Goal: Communication & Community: Share content

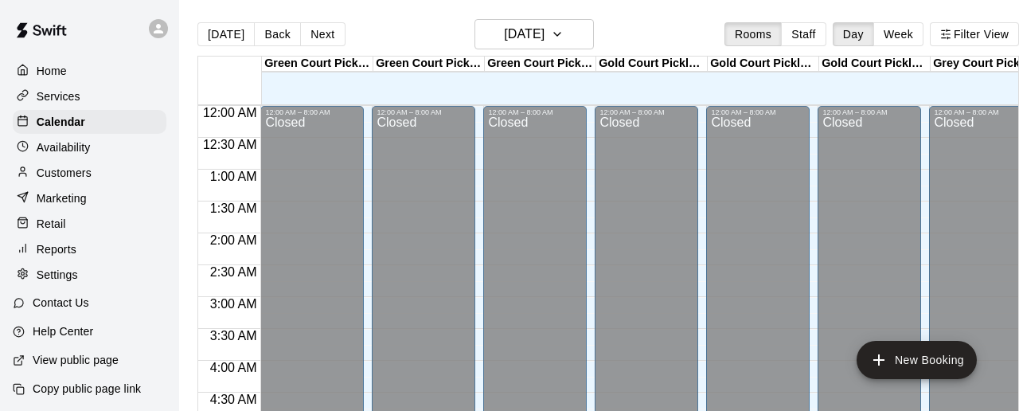
scroll to position [531, 0]
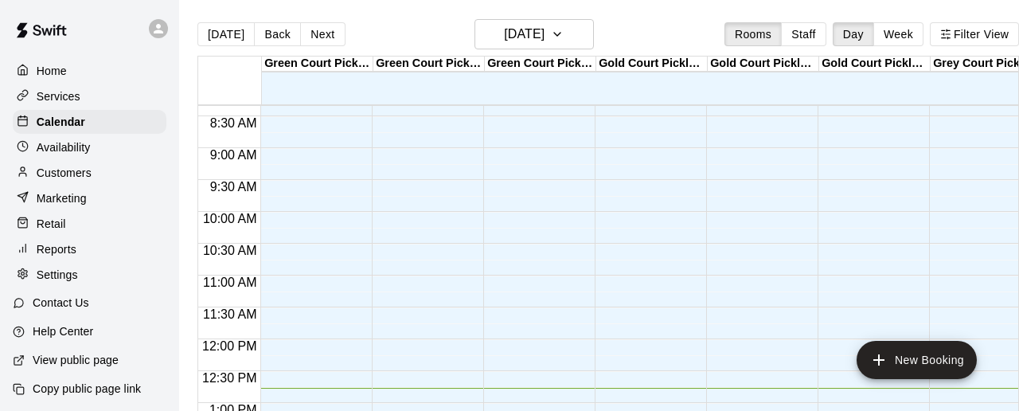
click at [75, 177] on p "Customers" at bounding box center [64, 173] width 55 height 16
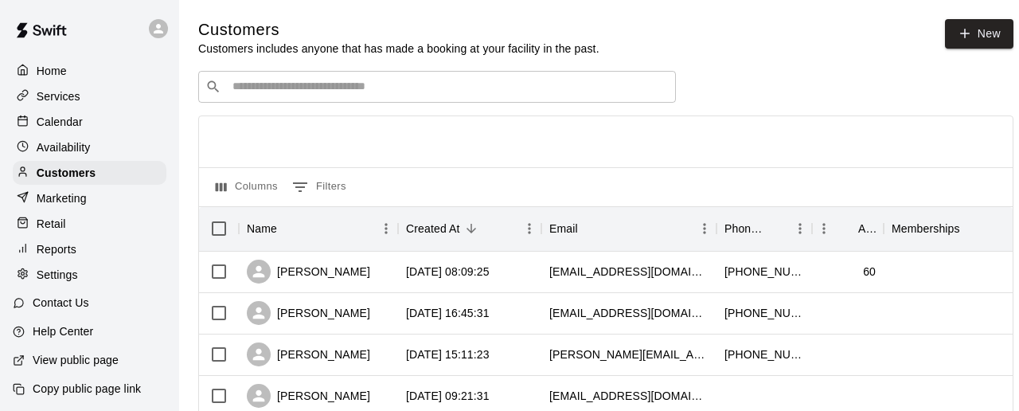
click at [350, 92] on input "Search customers by name or email" at bounding box center [448, 87] width 441 height 16
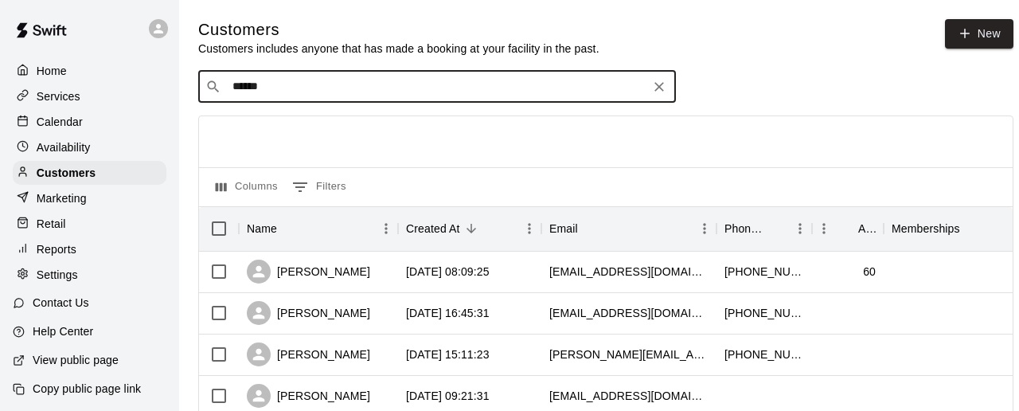
type input "******"
click at [321, 92] on input "******" at bounding box center [436, 87] width 417 height 16
drag, startPoint x: 321, startPoint y: 92, endPoint x: 143, endPoint y: 99, distance: 178.6
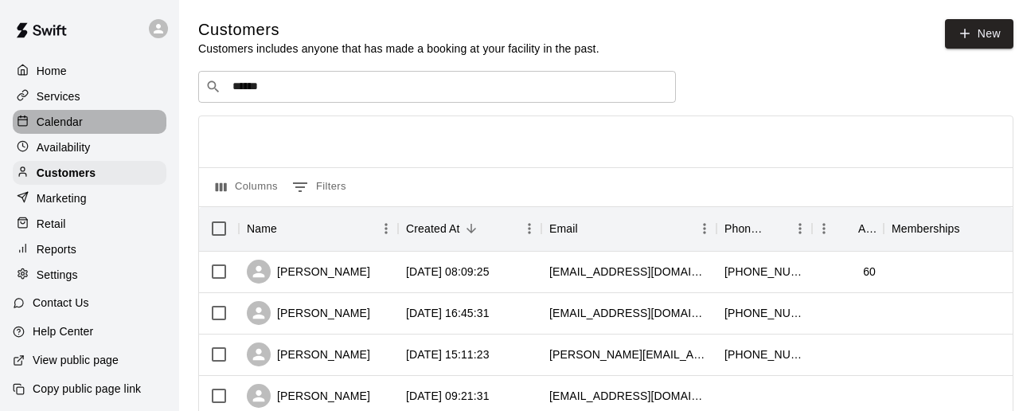
click at [66, 122] on p "Calendar" at bounding box center [60, 122] width 46 height 16
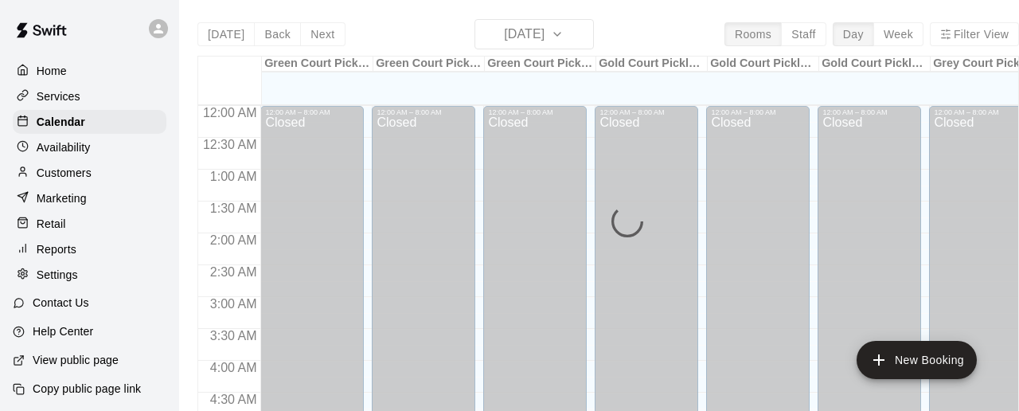
scroll to position [815, 0]
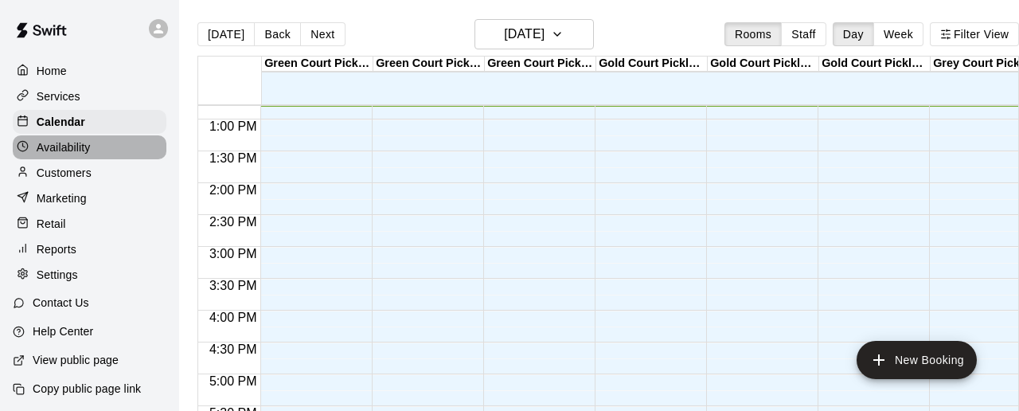
click at [61, 139] on p "Availability" at bounding box center [64, 147] width 54 height 16
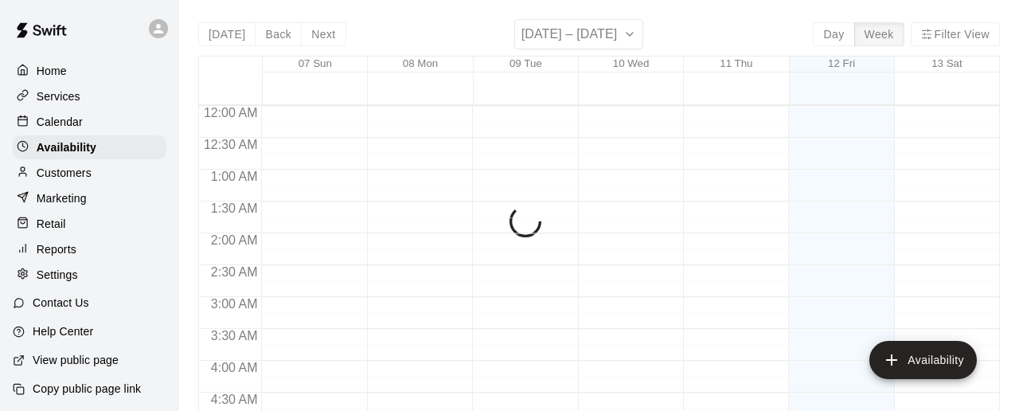
scroll to position [815, 0]
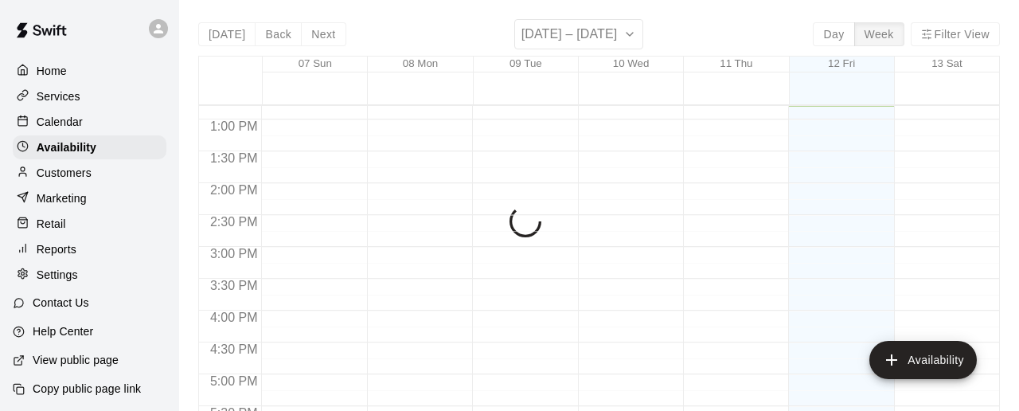
click at [70, 170] on p "Customers" at bounding box center [64, 173] width 55 height 16
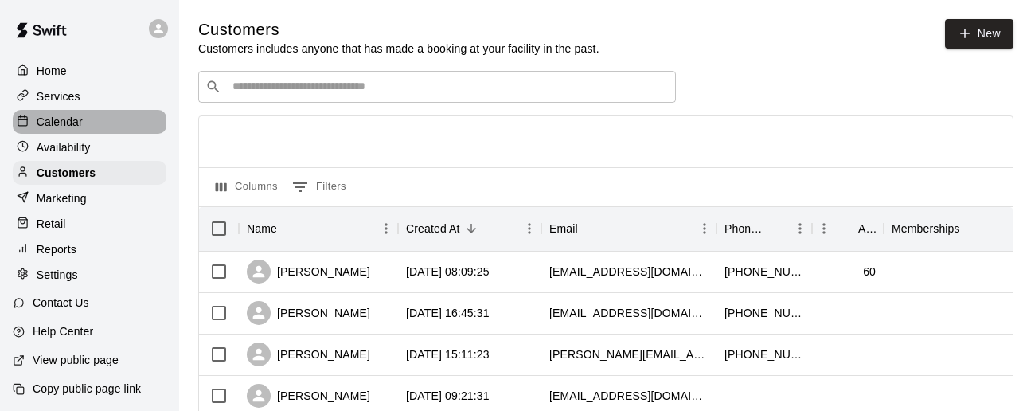
click at [61, 119] on p "Calendar" at bounding box center [60, 122] width 46 height 16
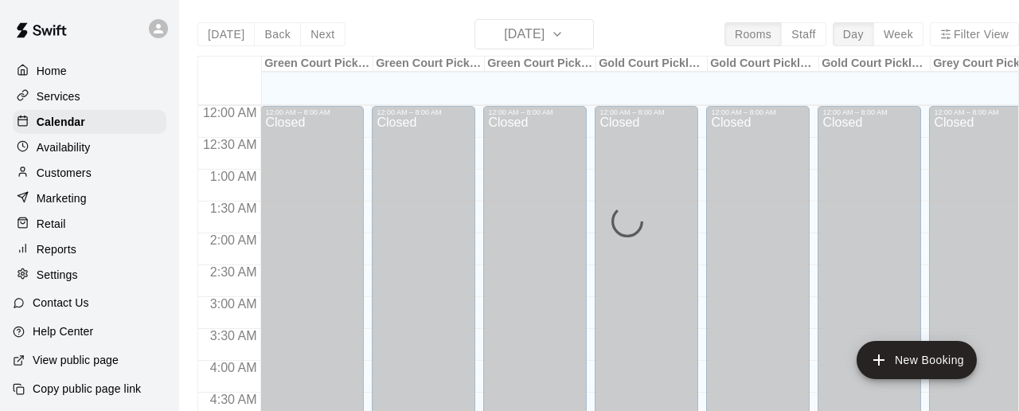
scroll to position [815, 0]
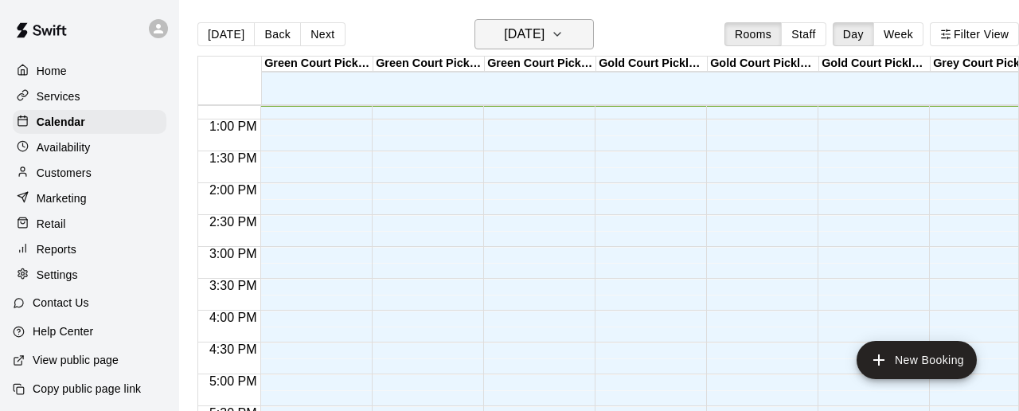
click at [511, 40] on h6 "[DATE]" at bounding box center [524, 34] width 41 height 22
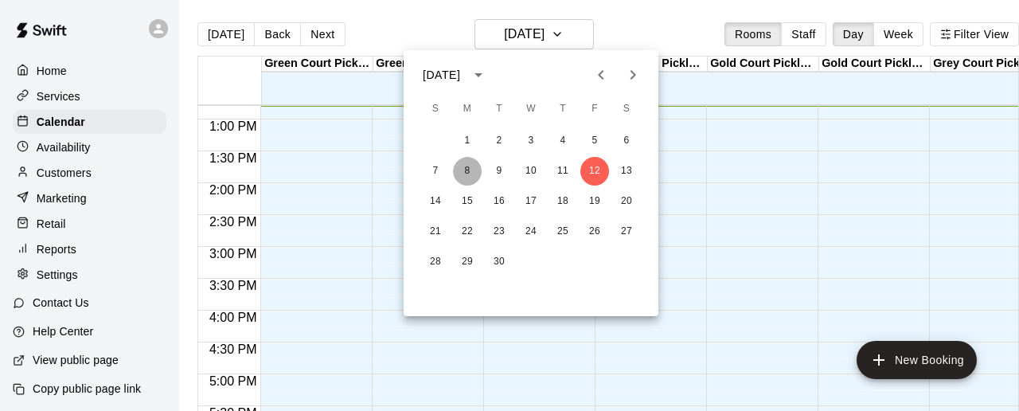
click at [467, 174] on button "8" at bounding box center [467, 171] width 29 height 29
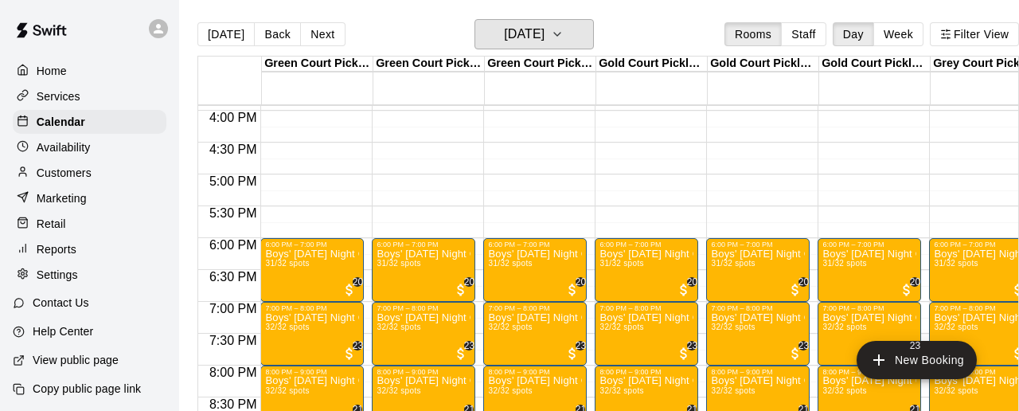
scroll to position [1021, 0]
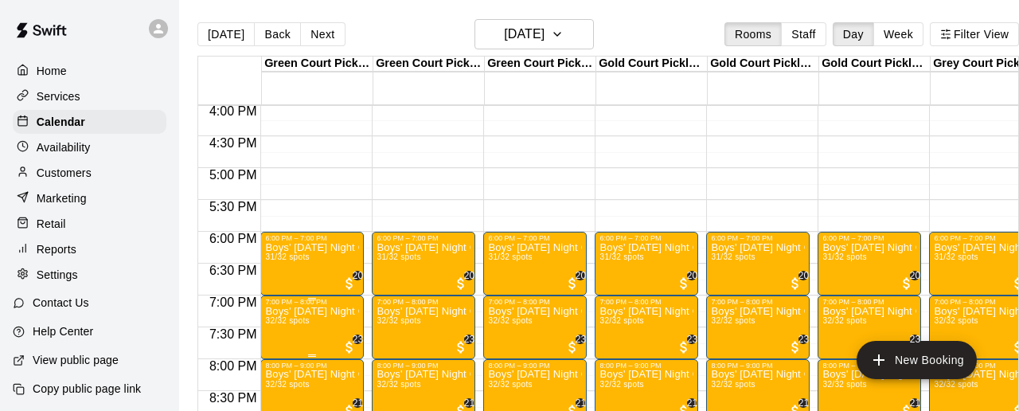
click at [302, 319] on span "32/32 spots" at bounding box center [287, 320] width 44 height 9
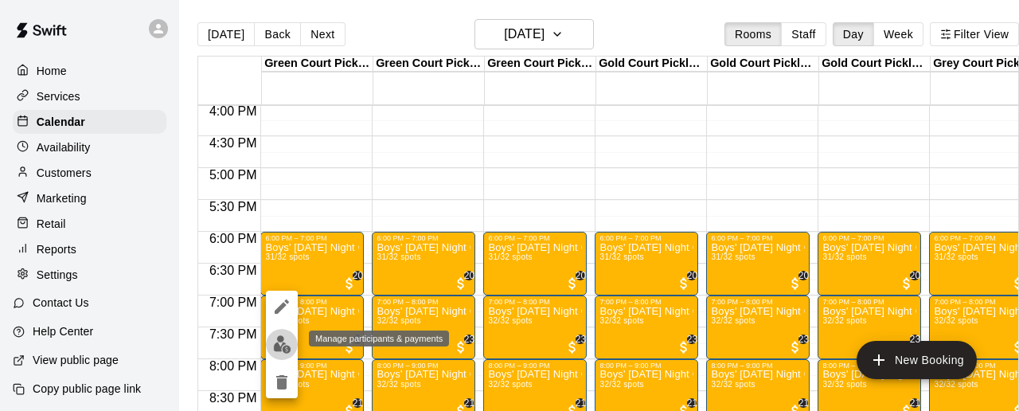
click at [276, 343] on img "edit" at bounding box center [282, 344] width 18 height 18
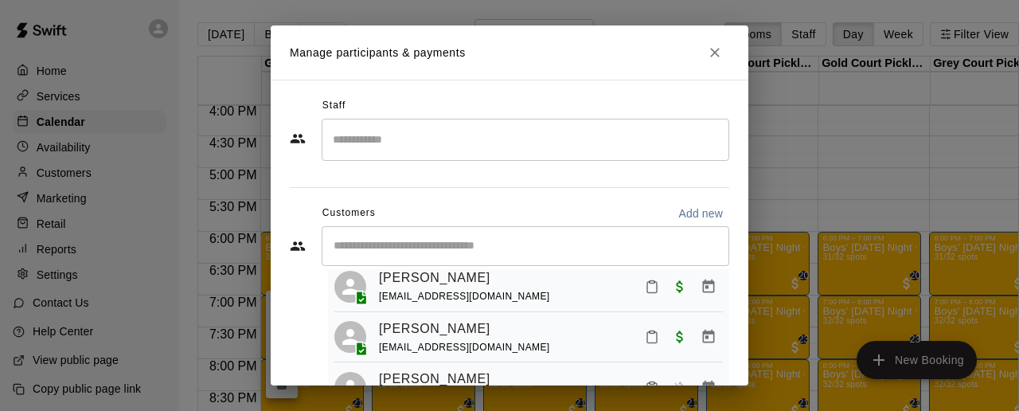
scroll to position [1254, 0]
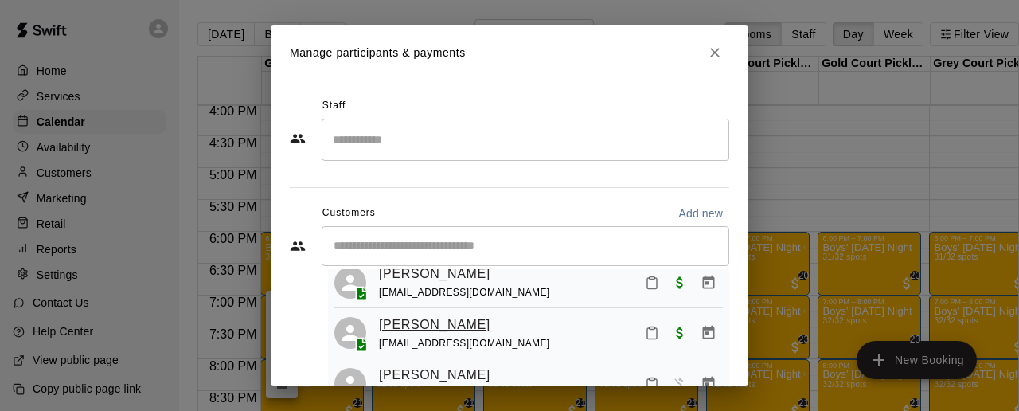
click at [469, 315] on link "[PERSON_NAME]" at bounding box center [435, 325] width 112 height 21
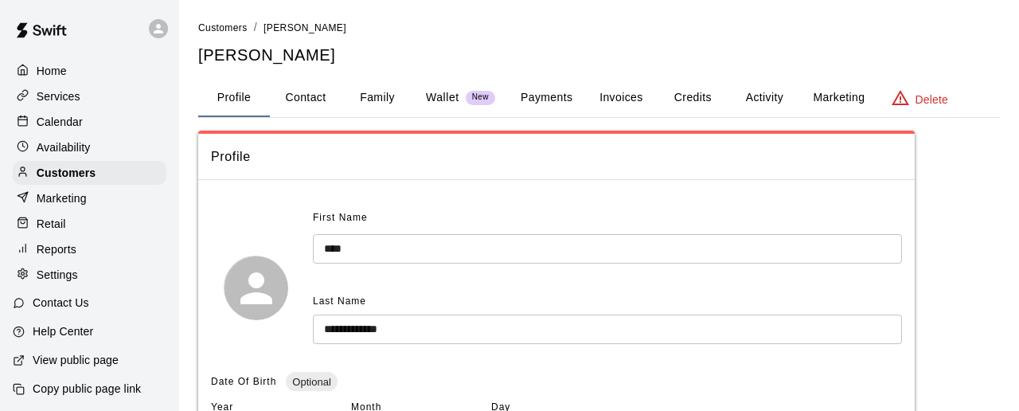
click at [776, 92] on button "Activity" at bounding box center [765, 98] width 72 height 38
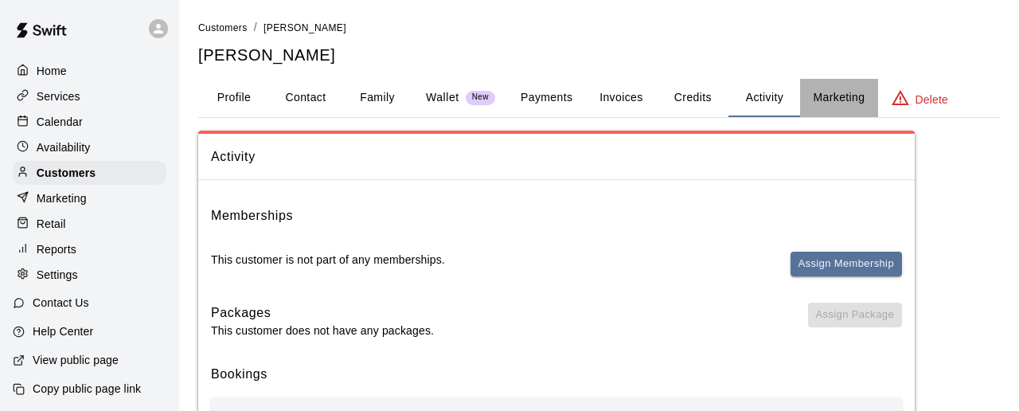
click at [836, 101] on button "Marketing" at bounding box center [838, 98] width 77 height 38
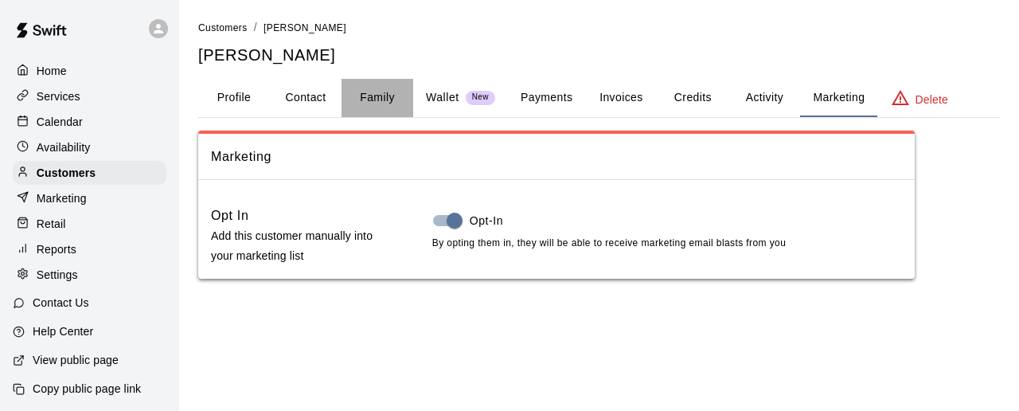
click at [372, 89] on button "Family" at bounding box center [378, 98] width 72 height 38
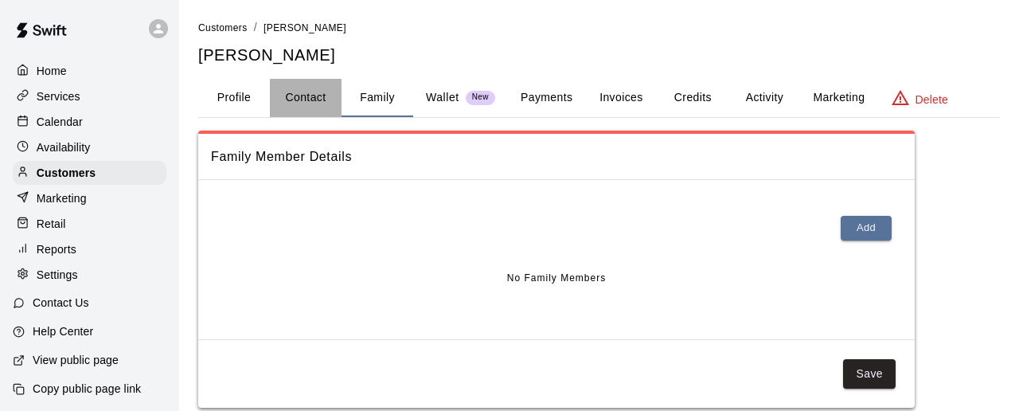
click at [291, 91] on button "Contact" at bounding box center [306, 98] width 72 height 38
select select "**"
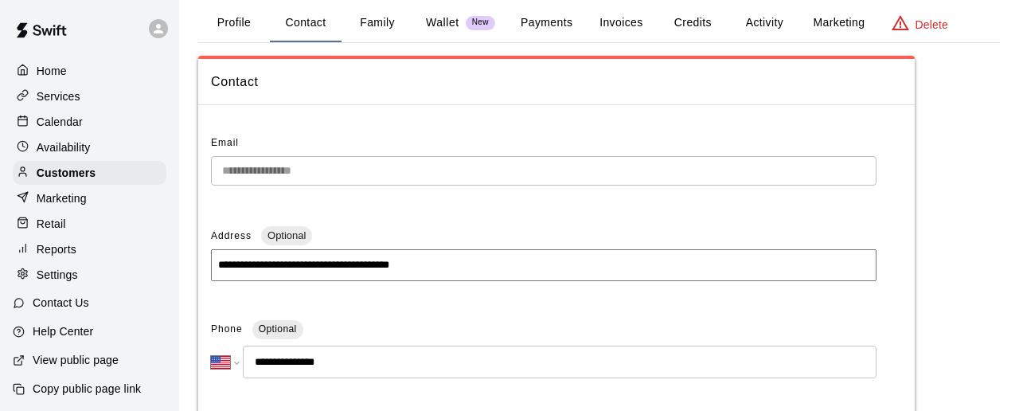
scroll to position [71, 0]
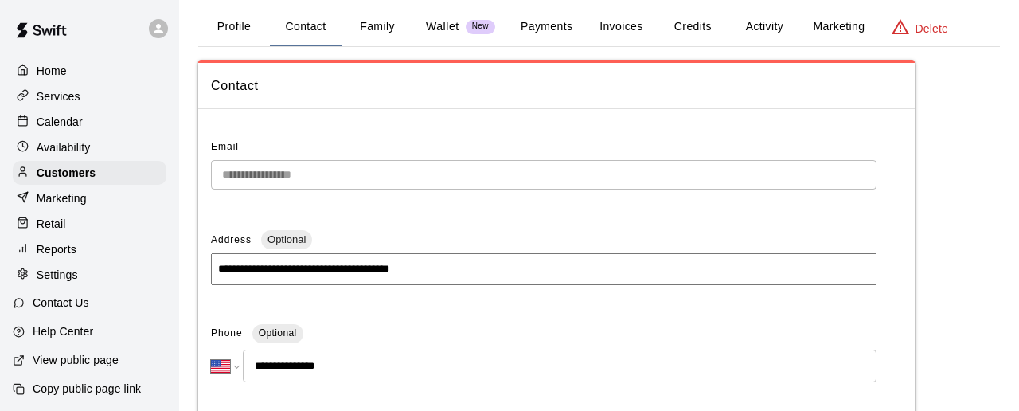
click at [389, 33] on button "Family" at bounding box center [378, 27] width 72 height 38
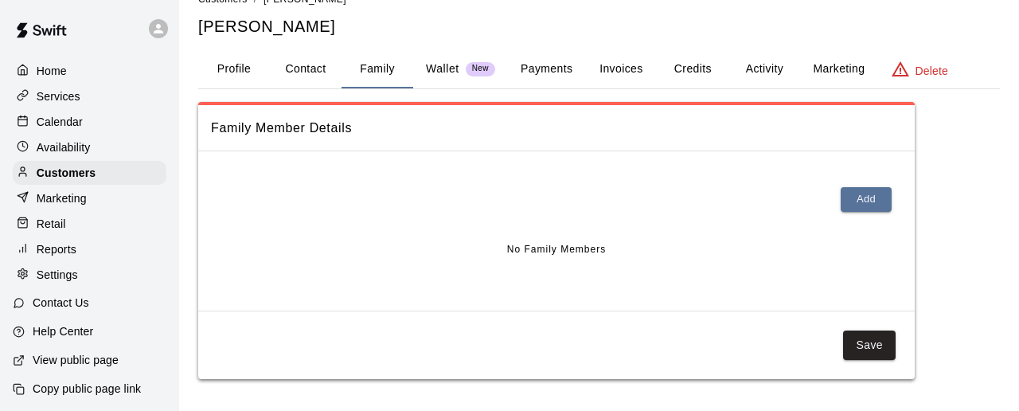
scroll to position [28, 0]
click at [315, 66] on button "Contact" at bounding box center [306, 70] width 72 height 38
select select "**"
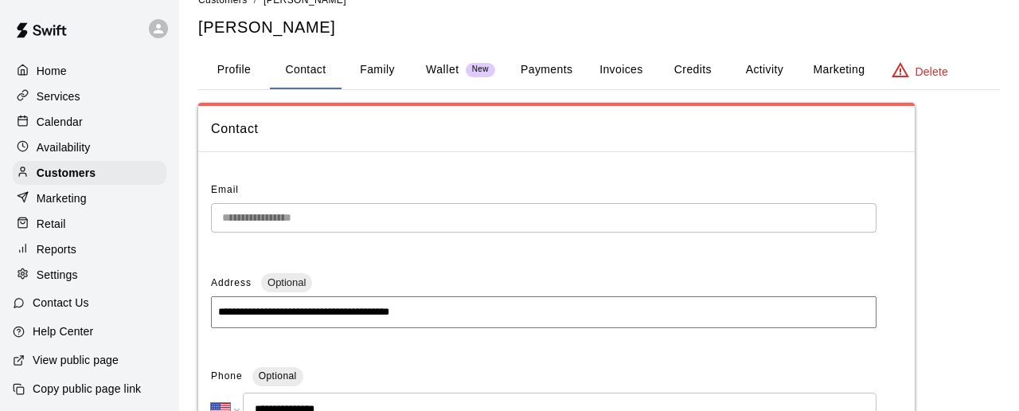
click at [229, 67] on button "Profile" at bounding box center [234, 70] width 72 height 38
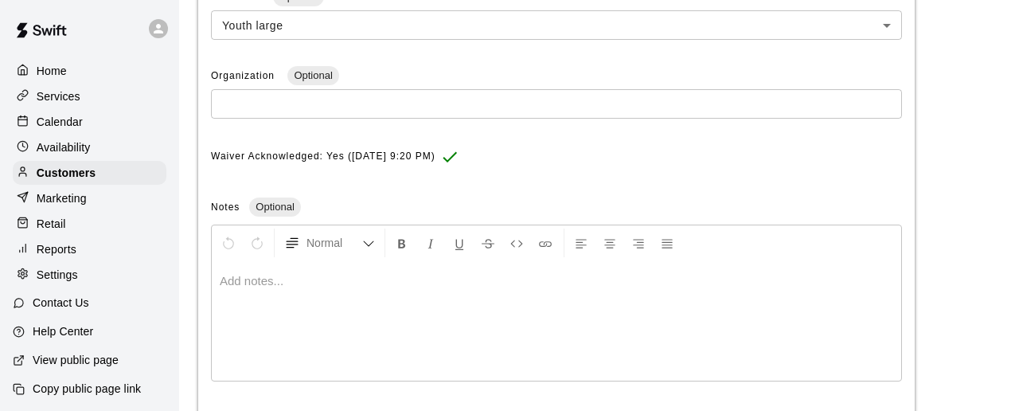
scroll to position [588, 0]
click at [82, 190] on p "Marketing" at bounding box center [62, 198] width 50 height 16
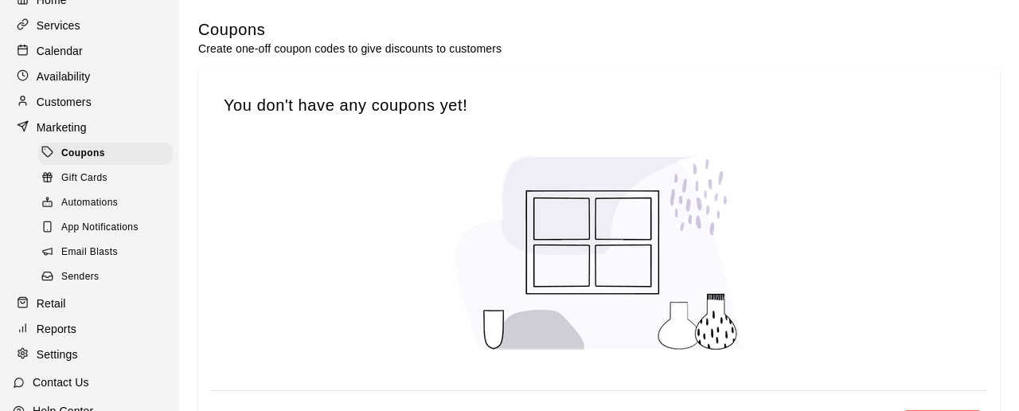
scroll to position [72, 0]
click at [81, 279] on span "Senders" at bounding box center [80, 276] width 38 height 16
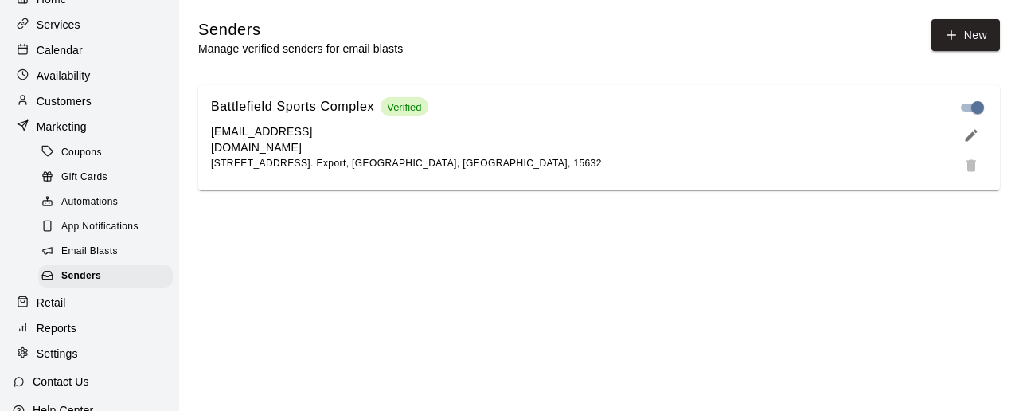
click at [60, 305] on p "Retail" at bounding box center [51, 303] width 29 height 16
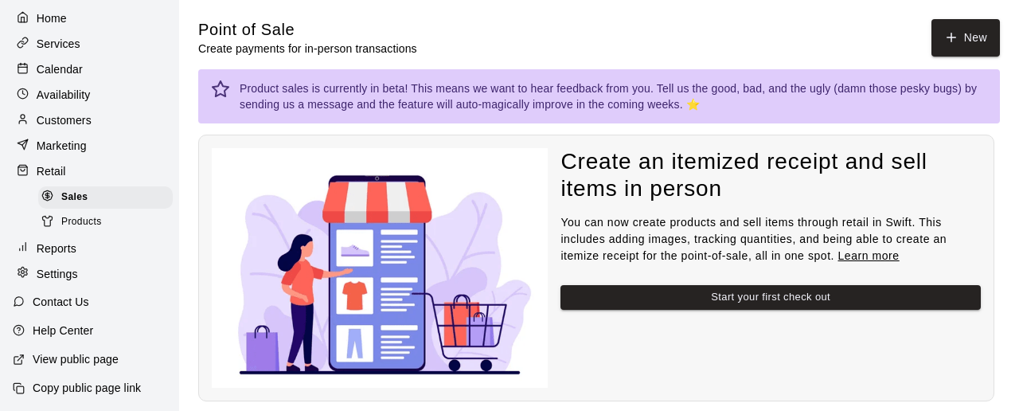
scroll to position [35, 0]
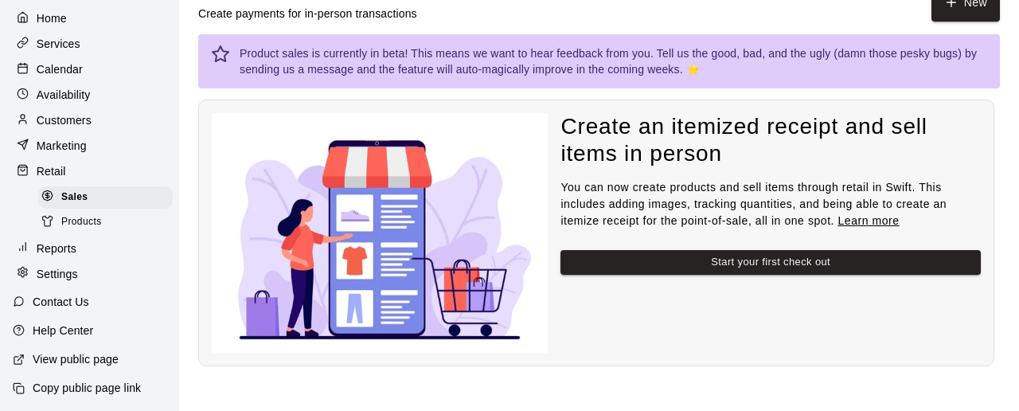
click at [58, 92] on p "Availability" at bounding box center [64, 95] width 54 height 16
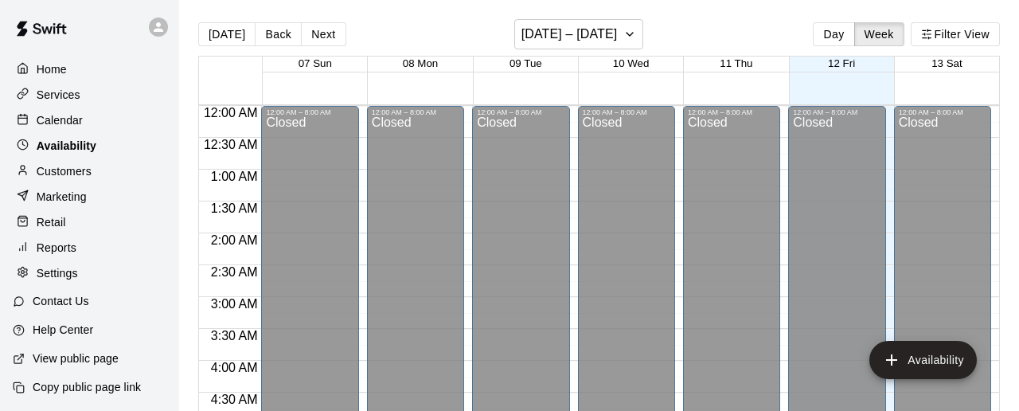
scroll to position [817, 0]
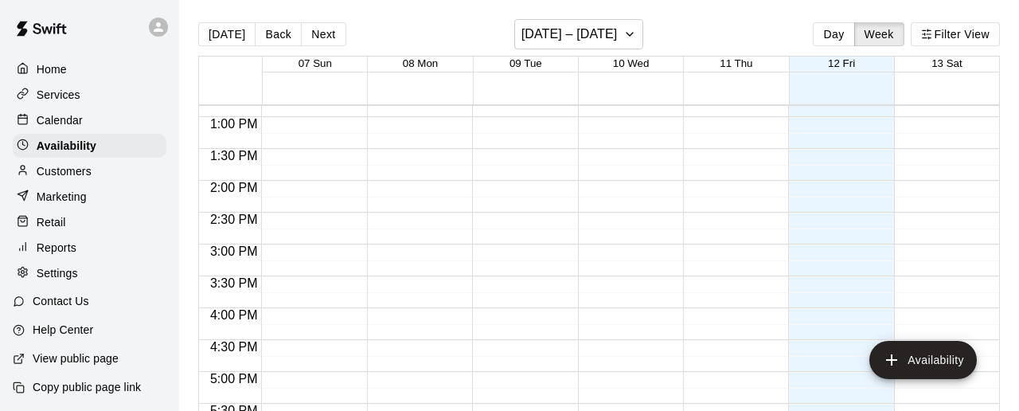
click at [66, 167] on p "Customers" at bounding box center [64, 171] width 55 height 16
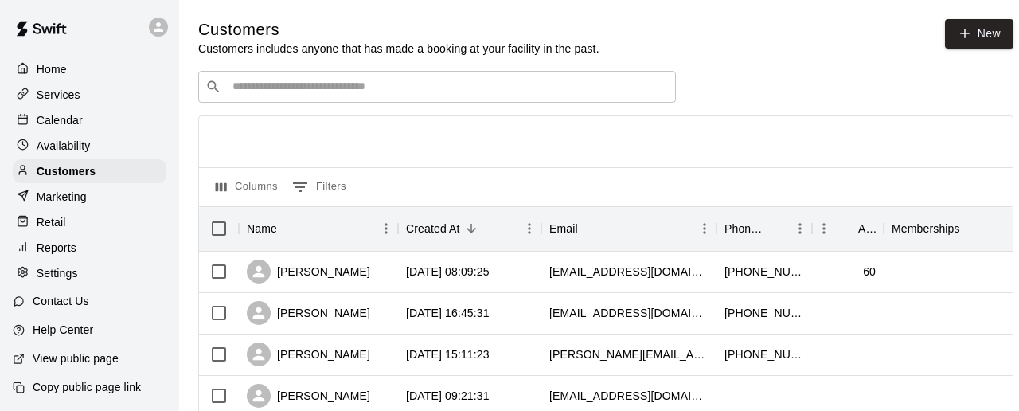
click at [65, 113] on p "Calendar" at bounding box center [60, 120] width 46 height 16
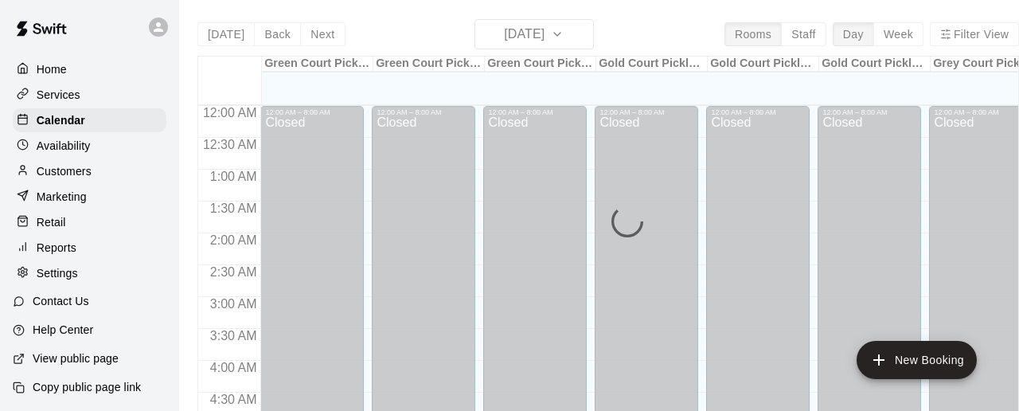
scroll to position [818, 0]
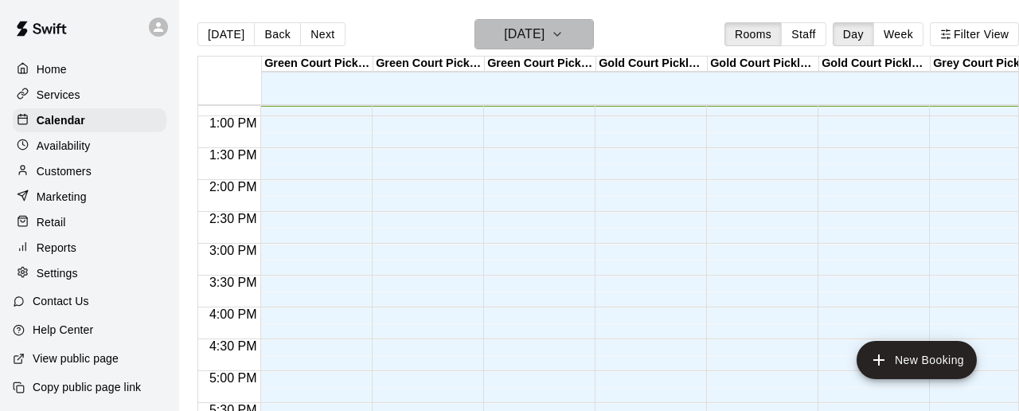
click at [480, 35] on button "[DATE]" at bounding box center [534, 34] width 119 height 30
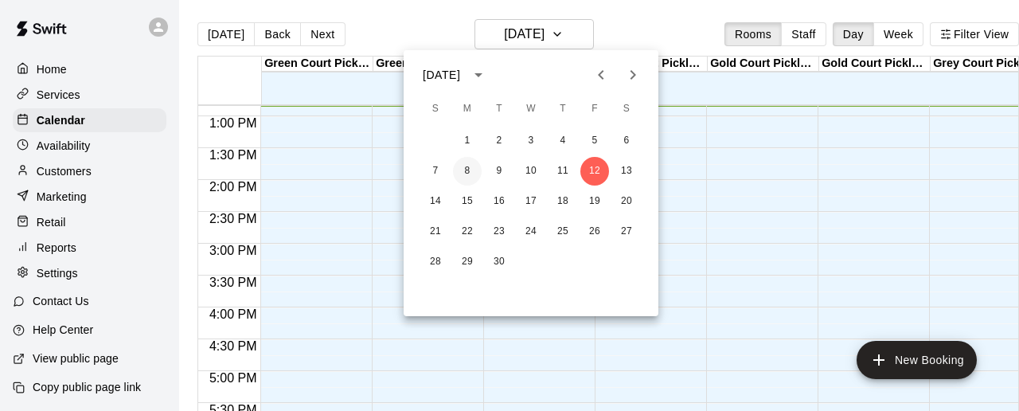
click at [464, 170] on button "8" at bounding box center [467, 171] width 29 height 29
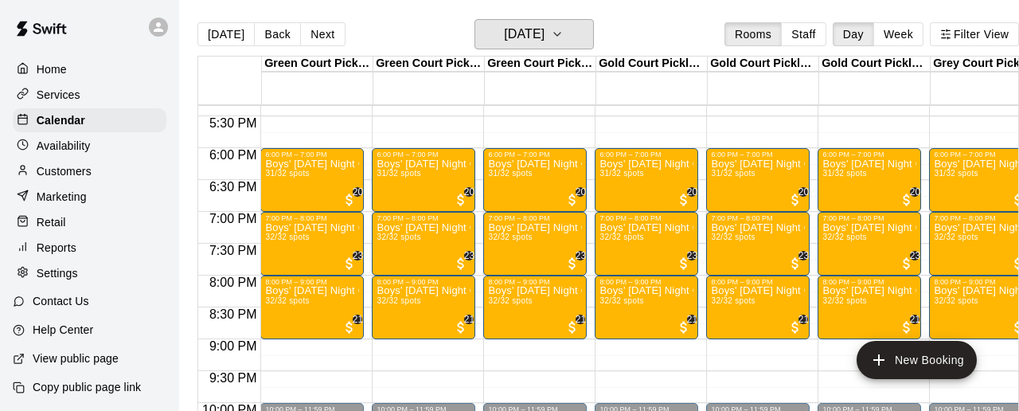
scroll to position [1184, 0]
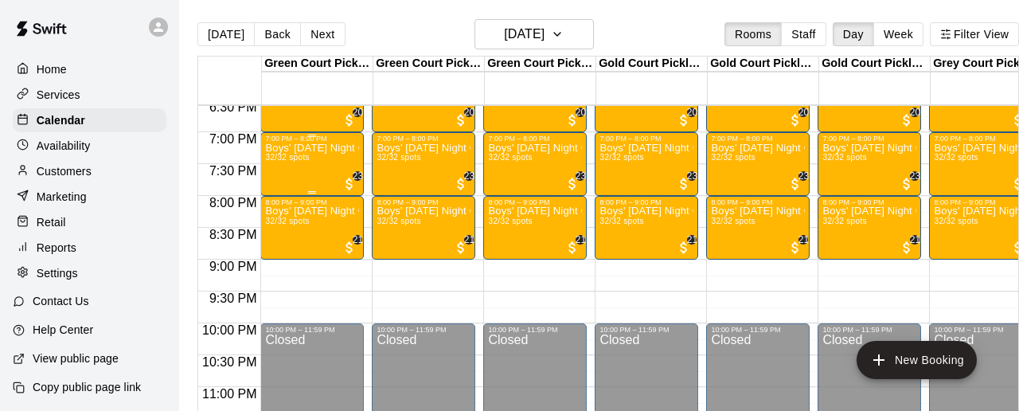
click at [319, 182] on div "Boys' [DATE] Night Competitive Rec. League - Grades 5/6 32/32 spots" at bounding box center [312, 348] width 94 height 411
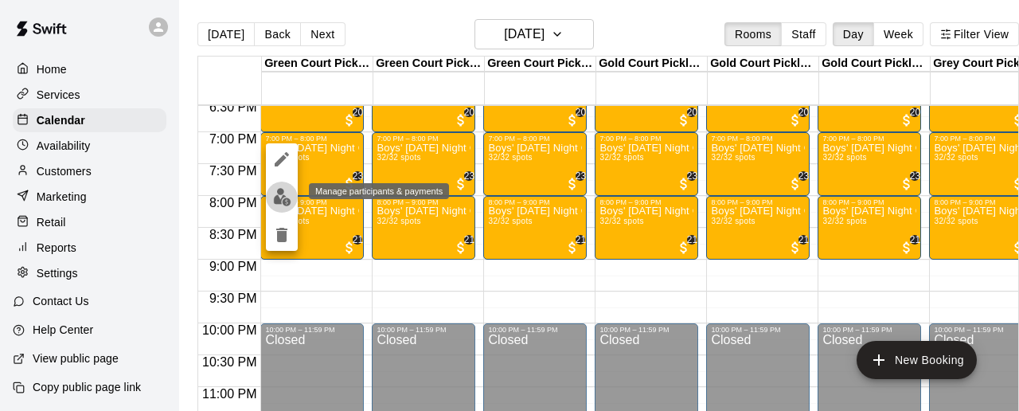
click at [280, 195] on img "edit" at bounding box center [282, 197] width 18 height 18
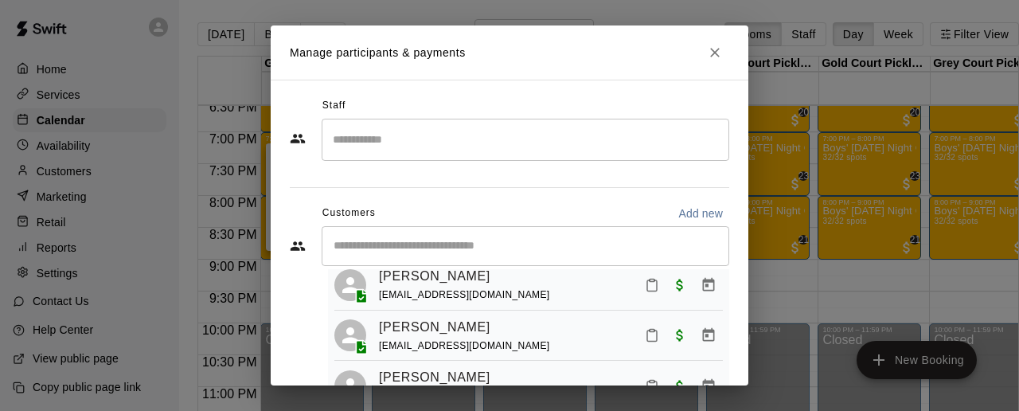
scroll to position [0, 0]
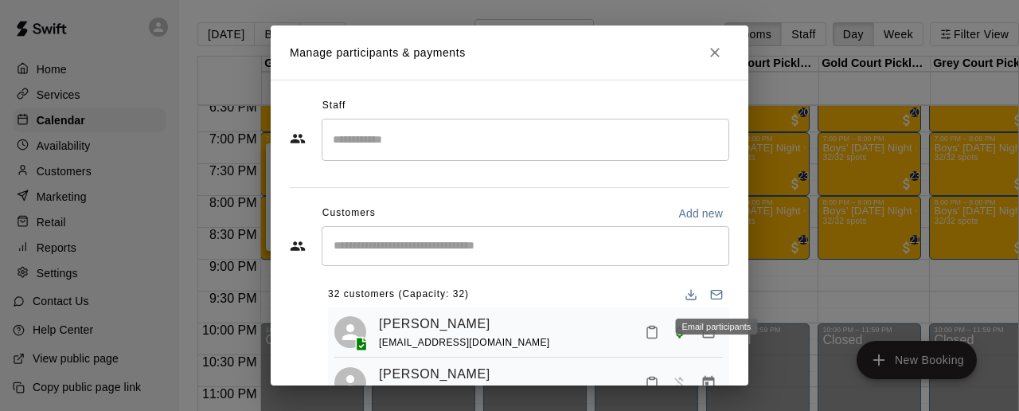
click at [714, 292] on icon "Email participants" at bounding box center [716, 294] width 13 height 13
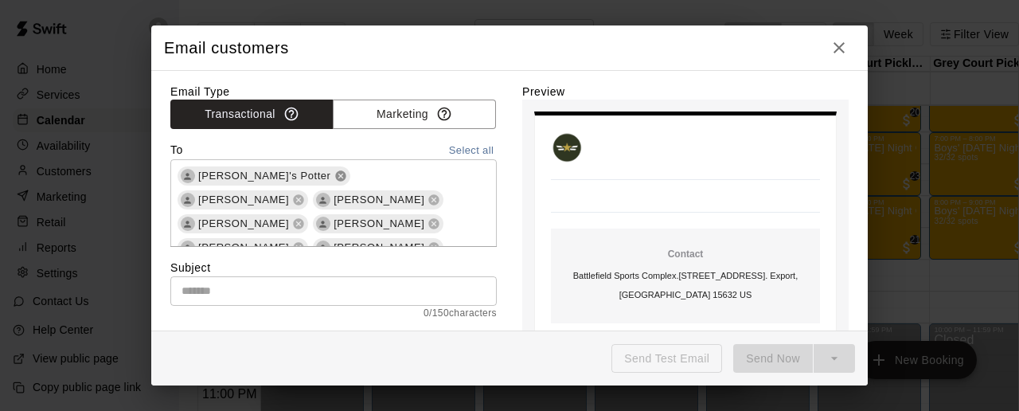
click at [335, 177] on icon at bounding box center [341, 176] width 13 height 13
click at [294, 179] on icon at bounding box center [299, 176] width 10 height 10
click at [305, 177] on icon at bounding box center [298, 176] width 13 height 13
click at [292, 178] on icon at bounding box center [298, 176] width 13 height 13
click at [294, 178] on icon at bounding box center [299, 176] width 10 height 10
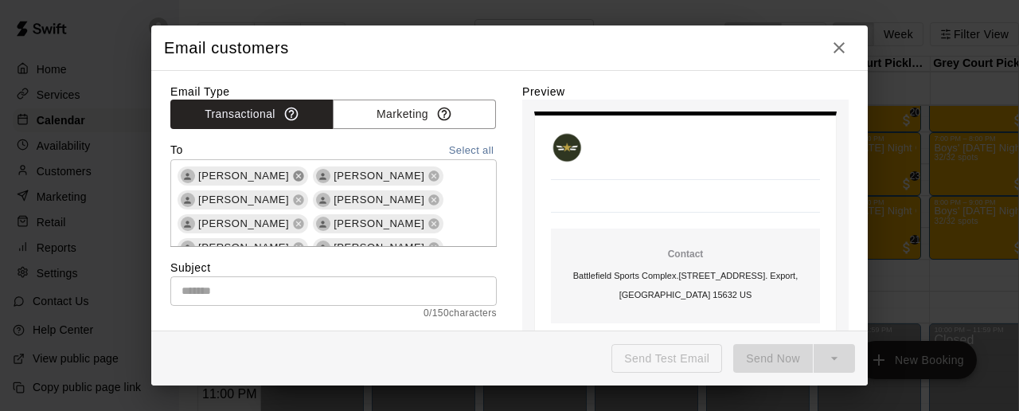
click at [294, 177] on icon at bounding box center [299, 176] width 10 height 10
click at [294, 175] on icon at bounding box center [299, 176] width 10 height 10
click at [294, 176] on icon at bounding box center [299, 176] width 10 height 10
click at [292, 180] on icon at bounding box center [298, 176] width 13 height 13
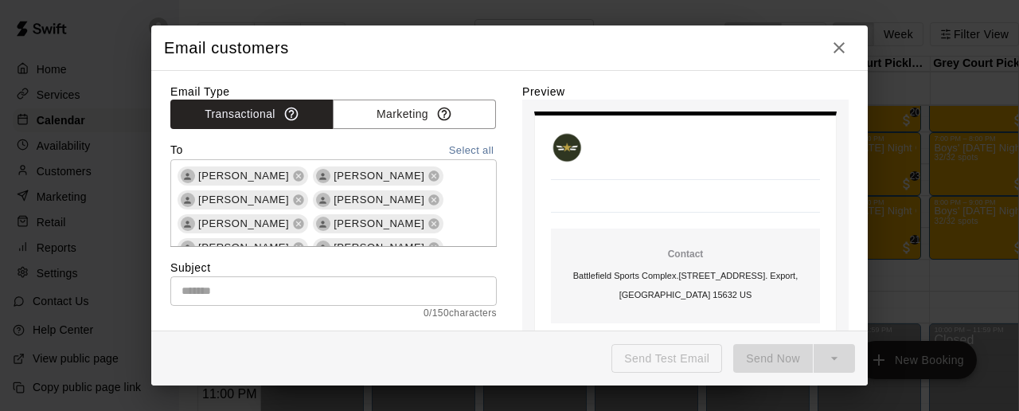
click at [431, 182] on span "[PERSON_NAME]" at bounding box center [379, 176] width 104 height 16
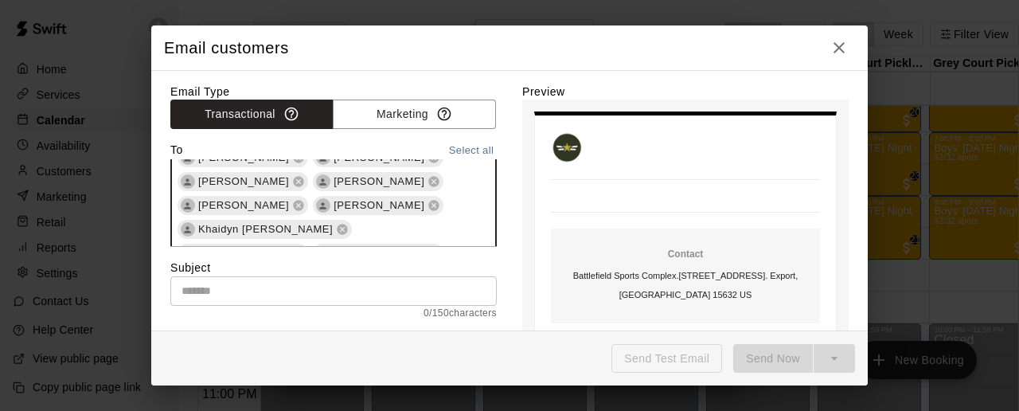
click at [305, 295] on icon at bounding box center [298, 301] width 13 height 13
click at [308, 268] on div "[PERSON_NAME]" at bounding box center [243, 277] width 131 height 19
click at [305, 271] on icon at bounding box center [298, 277] width 13 height 13
click at [304, 272] on icon at bounding box center [299, 277] width 10 height 10
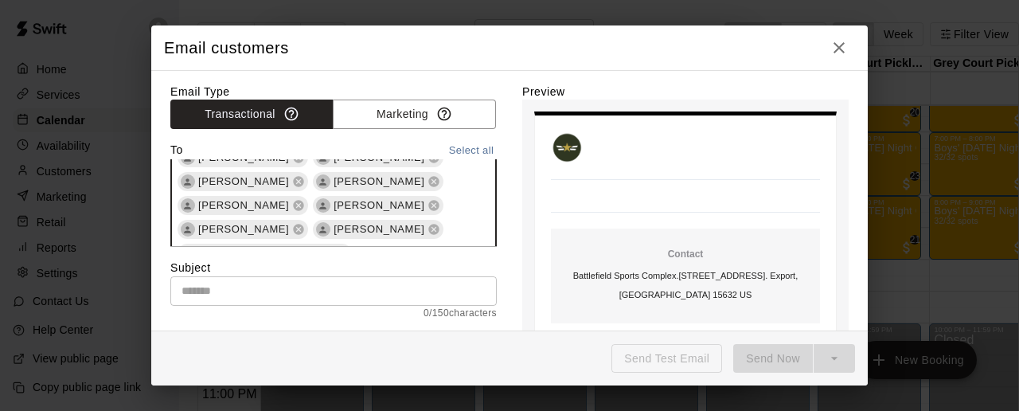
click at [304, 272] on icon at bounding box center [299, 277] width 10 height 10
click at [429, 248] on icon at bounding box center [434, 253] width 10 height 10
click at [348, 272] on icon at bounding box center [343, 277] width 10 height 10
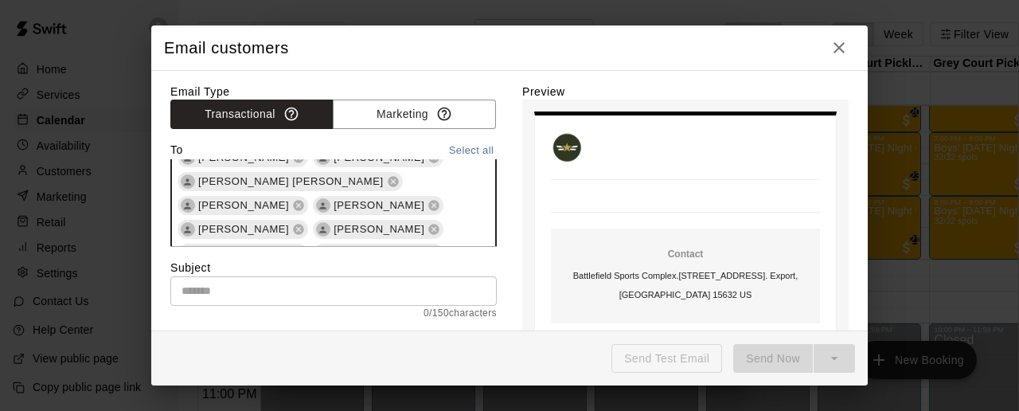
click at [429, 248] on icon at bounding box center [434, 253] width 10 height 10
click at [428, 247] on icon at bounding box center [434, 253] width 13 height 13
click at [429, 248] on icon at bounding box center [434, 253] width 10 height 10
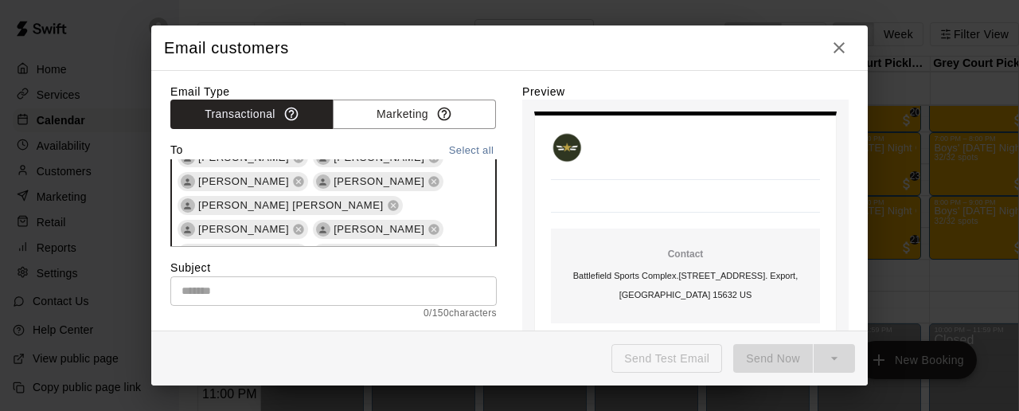
scroll to position [425, 0]
click at [438, 248] on icon at bounding box center [434, 253] width 10 height 10
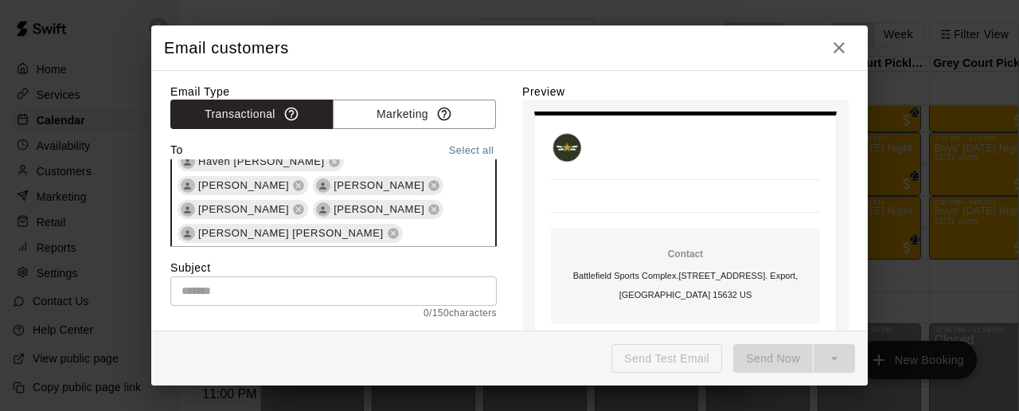
click at [430, 252] on icon at bounding box center [434, 257] width 10 height 10
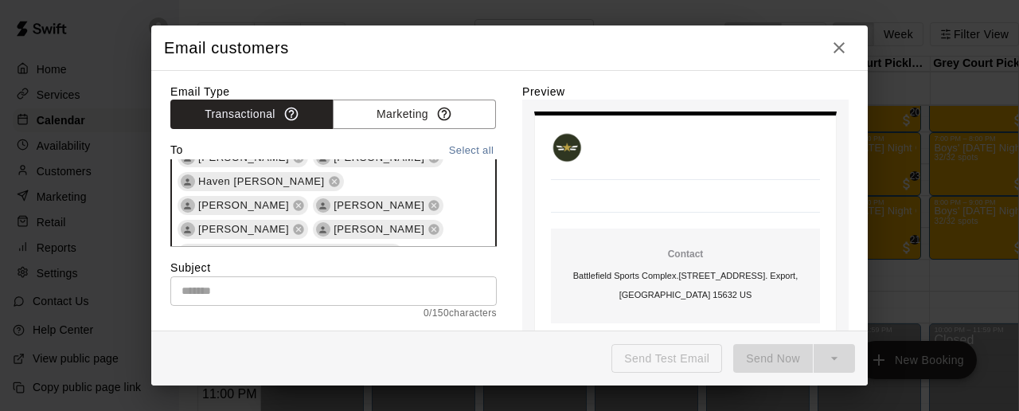
click at [398, 248] on icon at bounding box center [393, 253] width 10 height 10
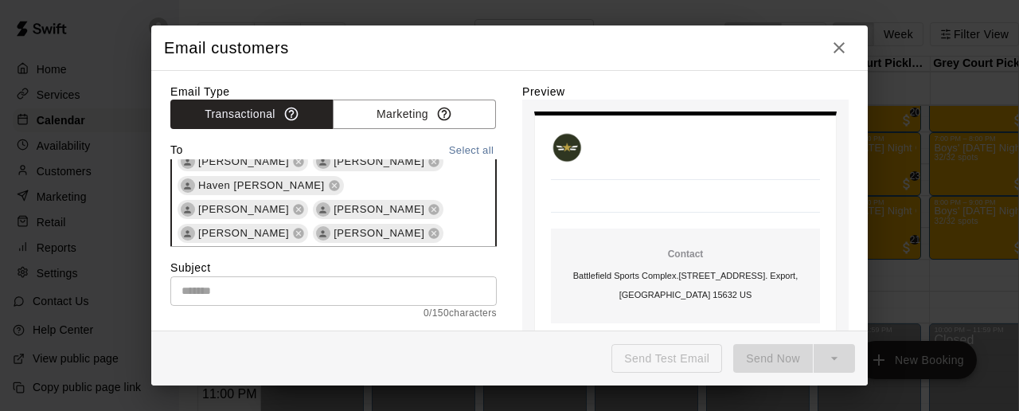
click at [305, 251] on icon at bounding box center [298, 257] width 13 height 13
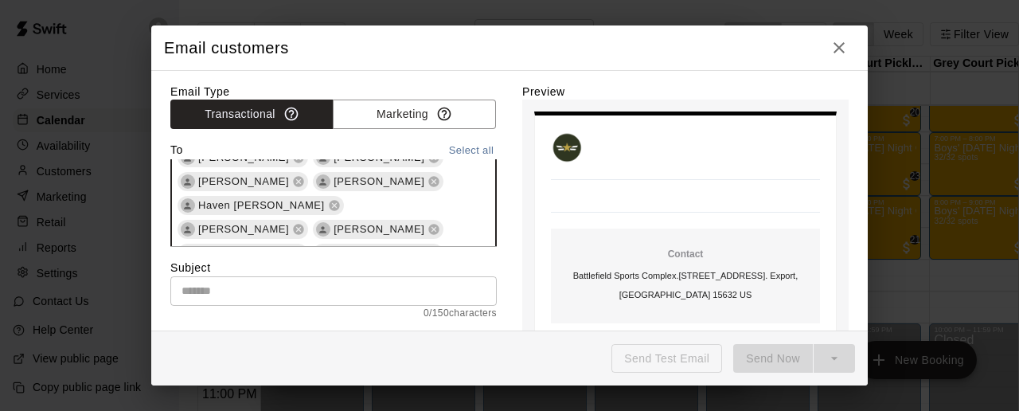
click at [304, 248] on icon at bounding box center [299, 253] width 10 height 10
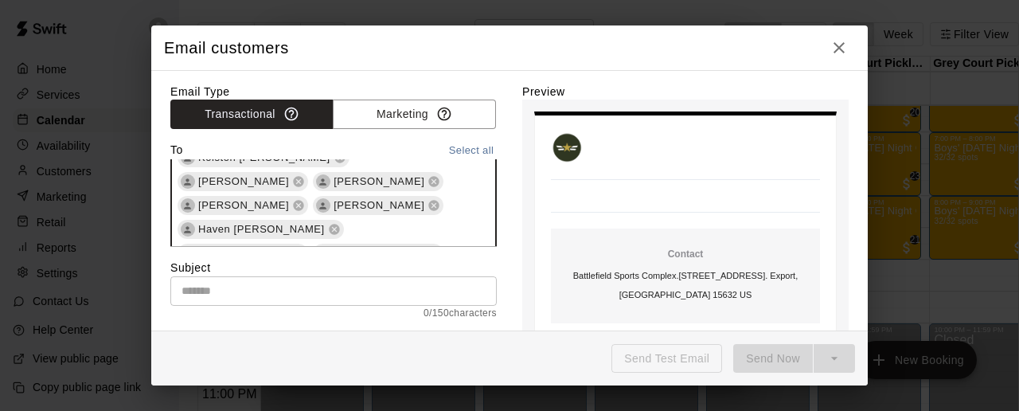
click at [305, 247] on icon at bounding box center [298, 253] width 13 height 13
click at [304, 248] on icon at bounding box center [299, 253] width 10 height 10
click at [294, 225] on icon at bounding box center [299, 230] width 10 height 10
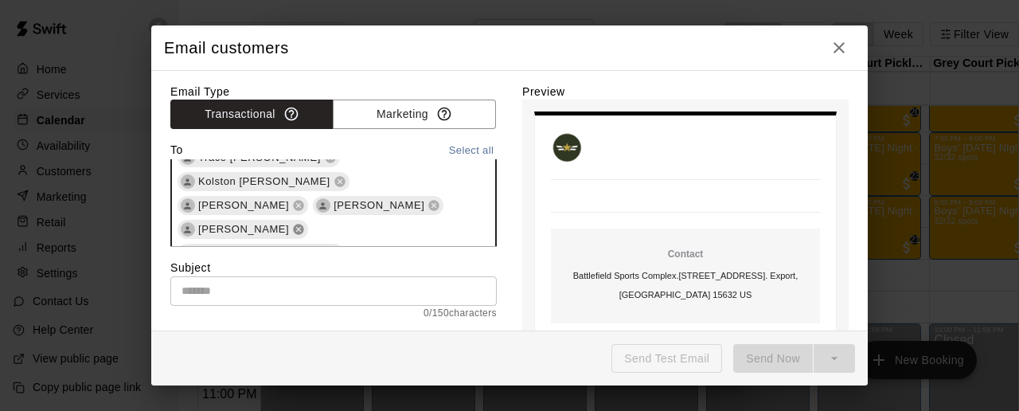
scroll to position [305, 0]
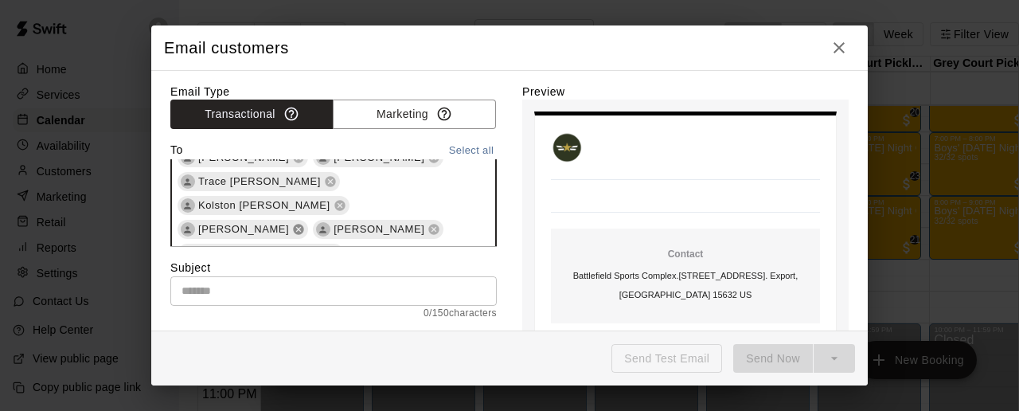
click at [294, 225] on icon at bounding box center [299, 230] width 10 height 10
click at [292, 223] on icon at bounding box center [298, 229] width 13 height 13
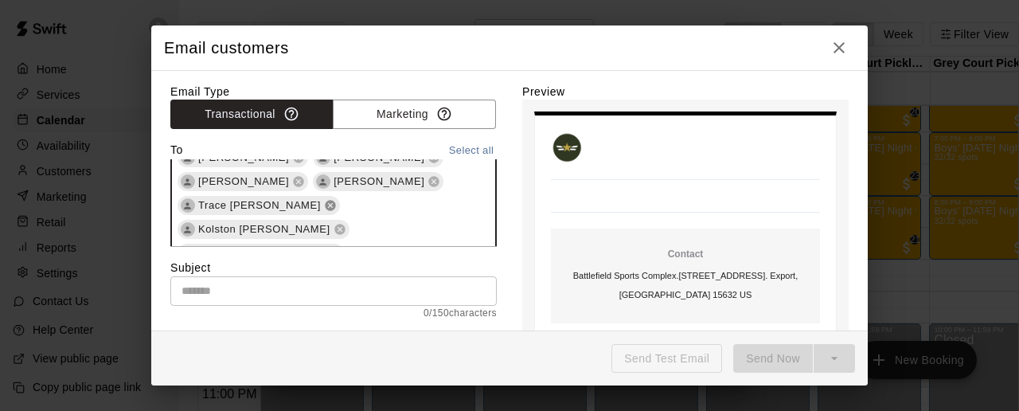
click at [325, 205] on icon at bounding box center [330, 206] width 10 height 10
click at [335, 208] on icon at bounding box center [340, 206] width 10 height 10
click at [294, 209] on icon at bounding box center [299, 206] width 10 height 10
click at [264, 213] on div "[PERSON_NAME] [PERSON_NAME] [PERSON_NAME] [PERSON_NAME] [PERSON_NAME] [PERSON_N…" at bounding box center [333, 86] width 327 height 368
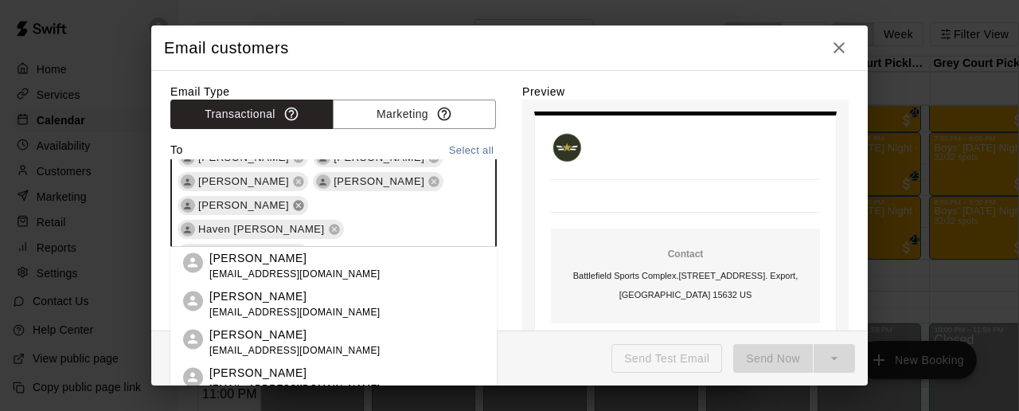
click at [294, 209] on icon at bounding box center [299, 206] width 10 height 10
click at [329, 225] on icon at bounding box center [334, 230] width 10 height 10
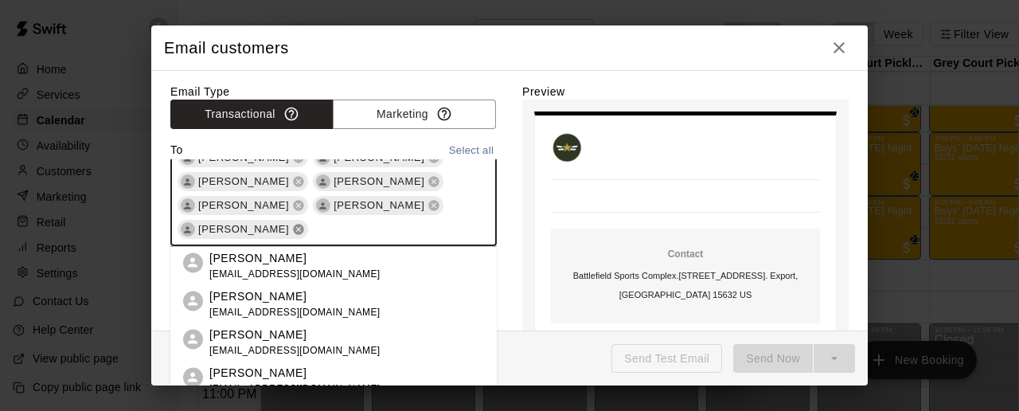
click at [292, 228] on icon at bounding box center [298, 229] width 13 height 13
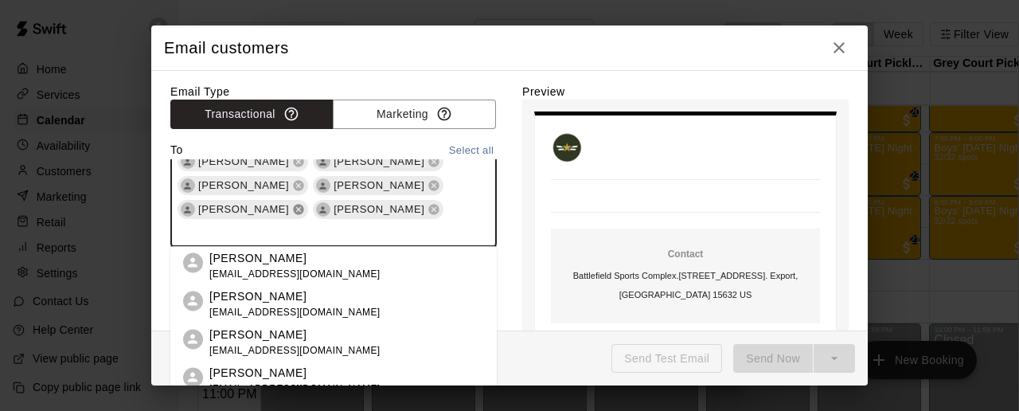
click at [299, 211] on icon at bounding box center [298, 209] width 13 height 13
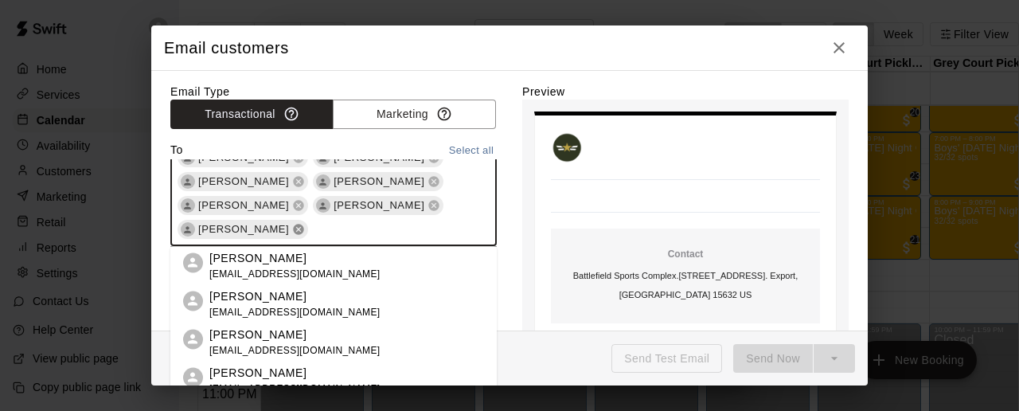
click at [294, 229] on icon at bounding box center [299, 230] width 10 height 10
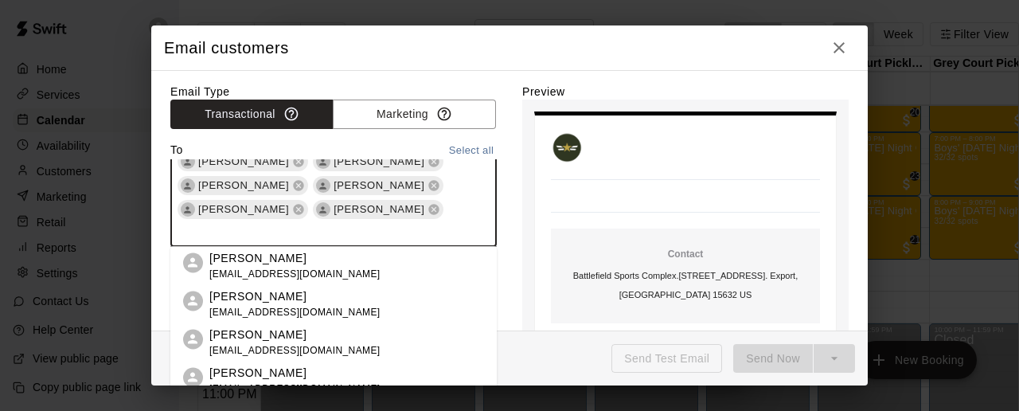
scroll to position [186, 0]
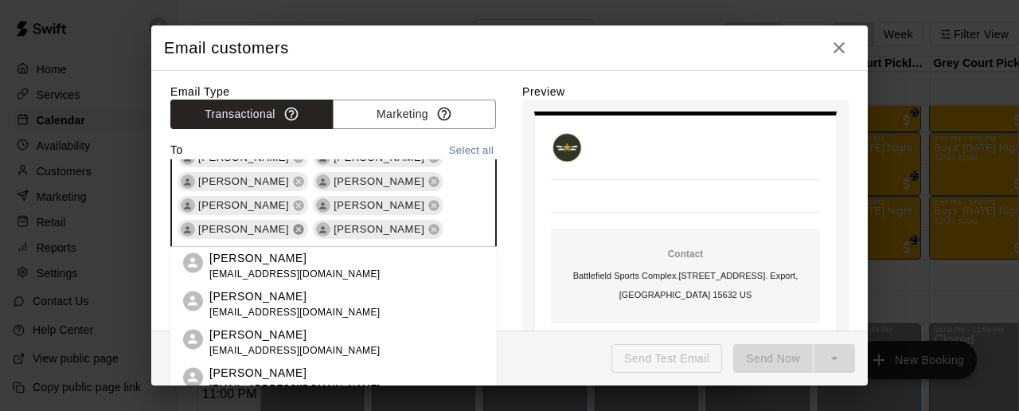
click at [292, 229] on icon at bounding box center [298, 229] width 13 height 13
click at [294, 227] on icon at bounding box center [299, 230] width 10 height 10
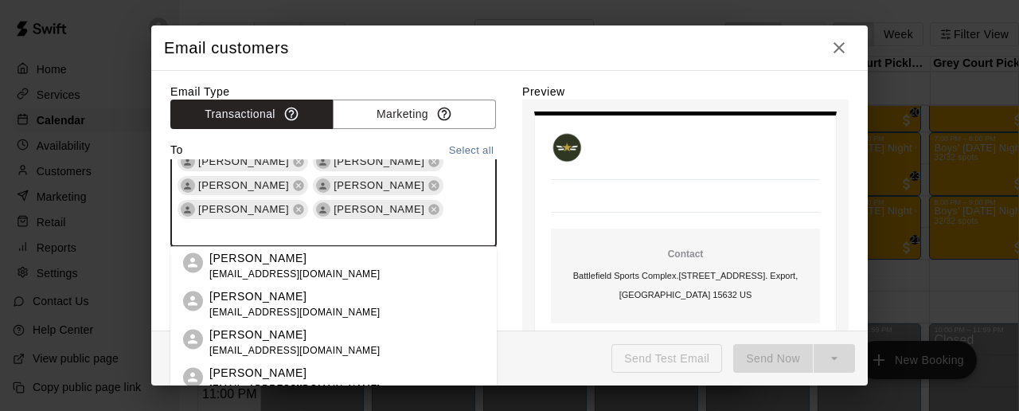
scroll to position [162, 0]
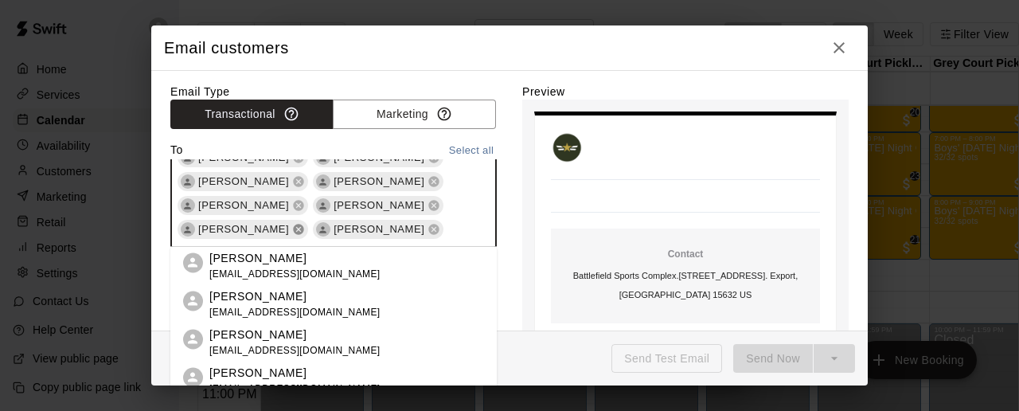
click at [294, 225] on icon at bounding box center [299, 230] width 10 height 10
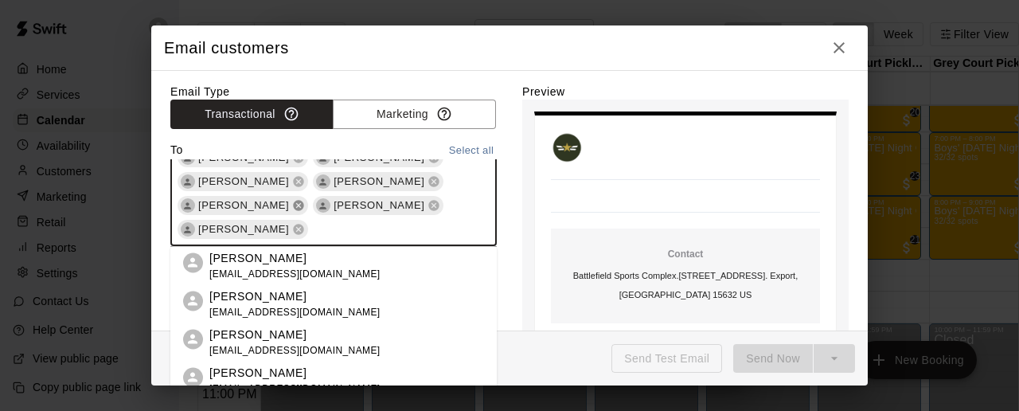
click at [294, 209] on icon at bounding box center [299, 206] width 10 height 10
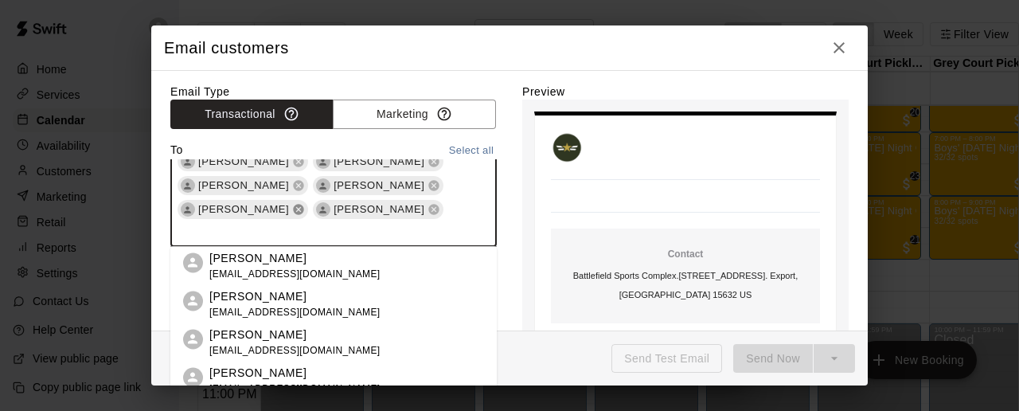
scroll to position [138, 0]
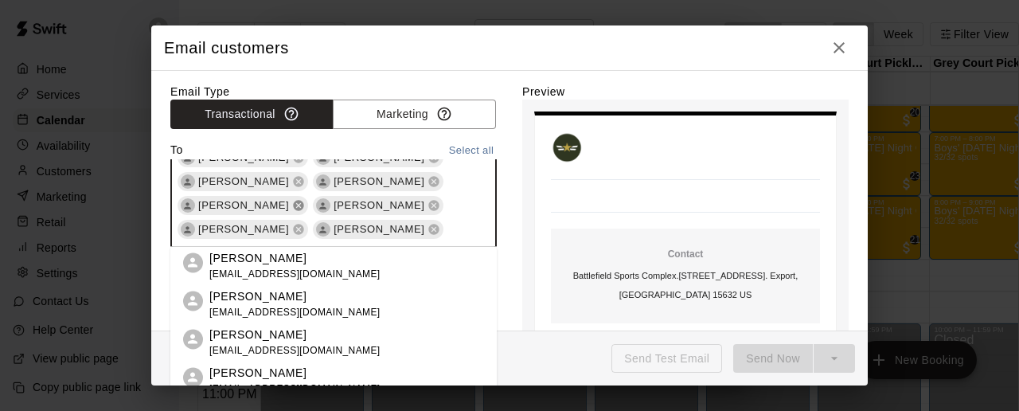
click at [294, 209] on icon at bounding box center [299, 206] width 10 height 10
click at [292, 206] on icon at bounding box center [298, 205] width 13 height 13
click at [294, 207] on icon at bounding box center [299, 206] width 10 height 10
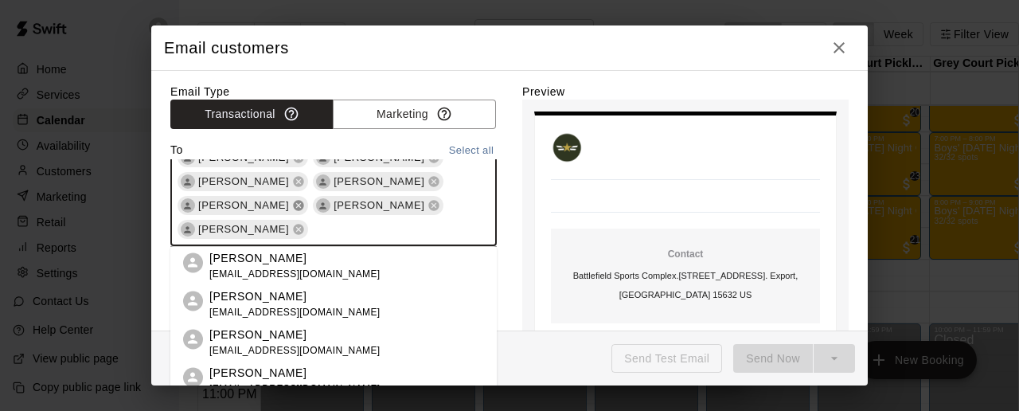
scroll to position [90, 0]
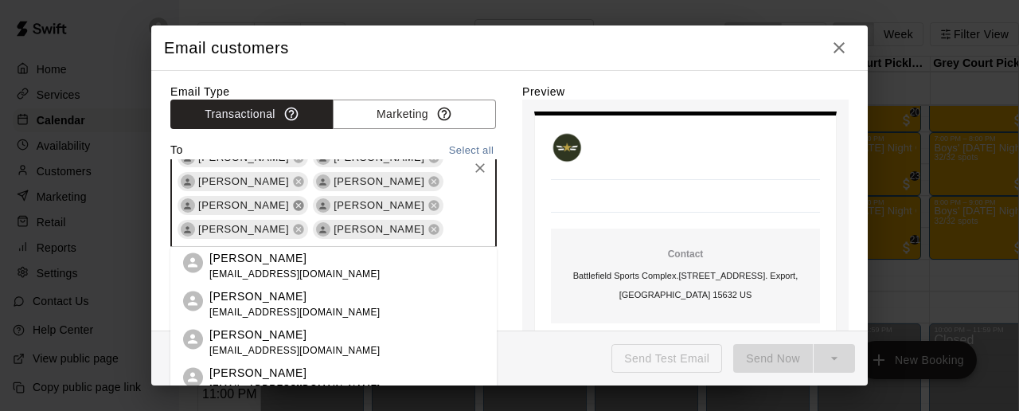
click at [297, 210] on icon at bounding box center [299, 206] width 10 height 10
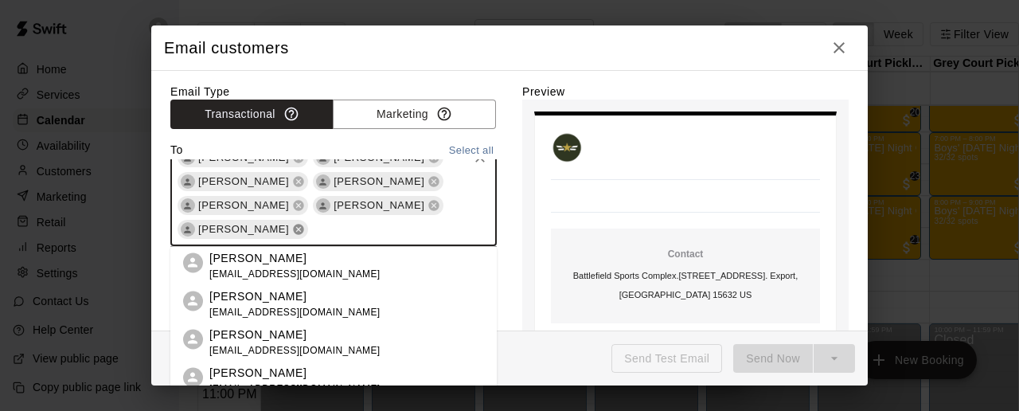
click at [294, 230] on icon at bounding box center [299, 230] width 10 height 10
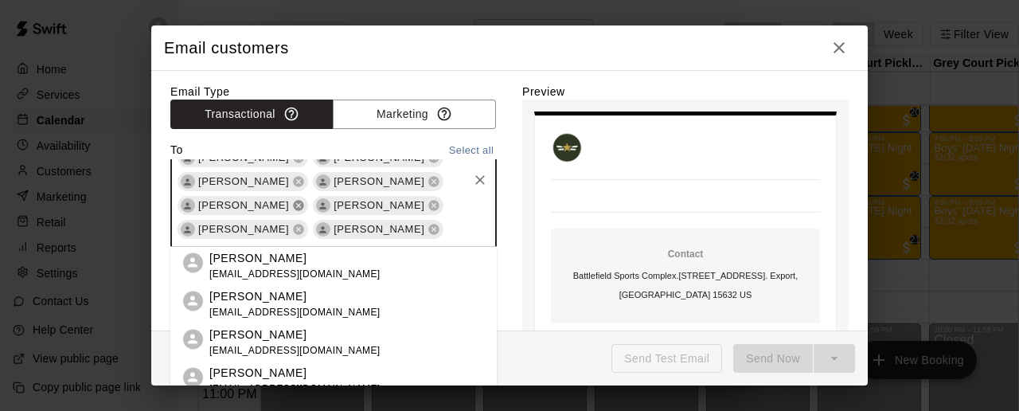
click at [292, 206] on icon at bounding box center [298, 205] width 13 height 13
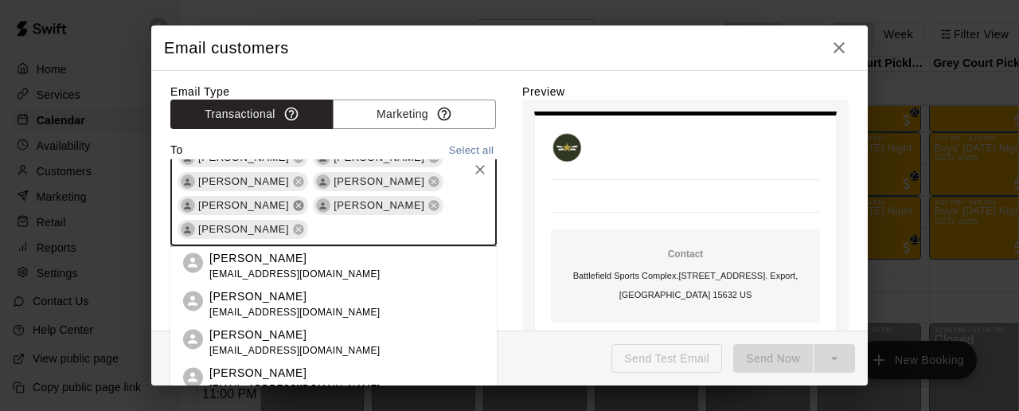
click at [296, 204] on icon at bounding box center [298, 205] width 13 height 13
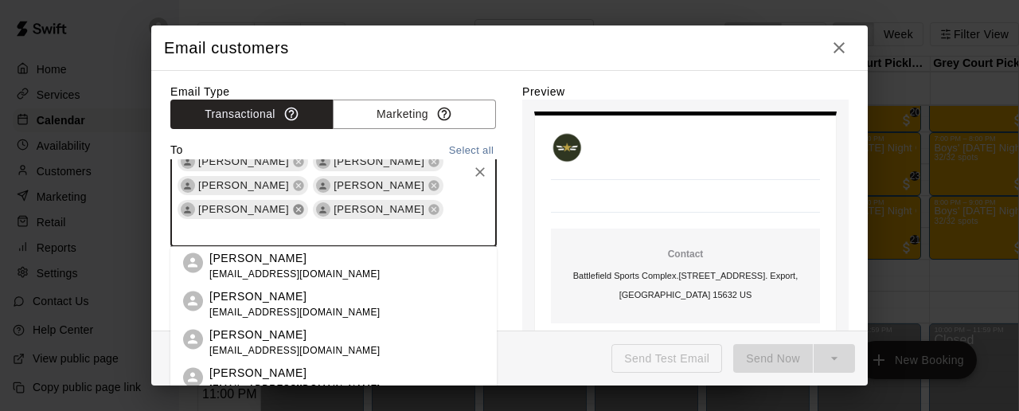
scroll to position [42, 0]
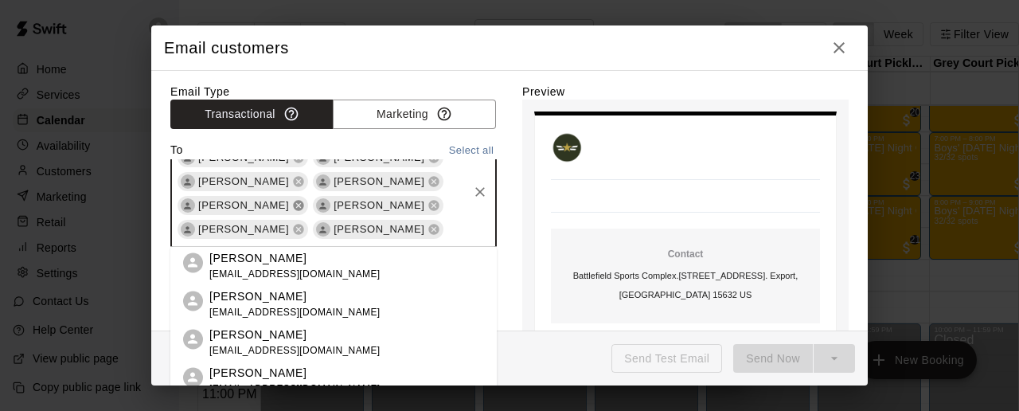
click at [292, 205] on icon at bounding box center [298, 205] width 13 height 13
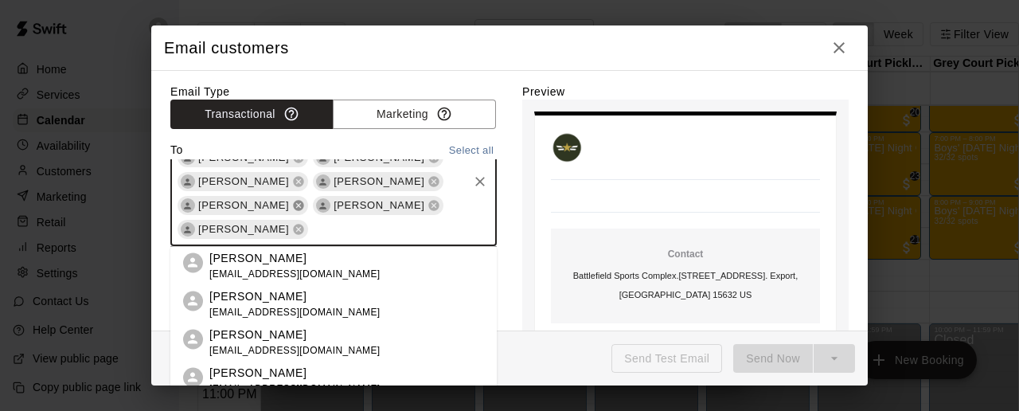
click at [292, 205] on icon at bounding box center [298, 205] width 13 height 13
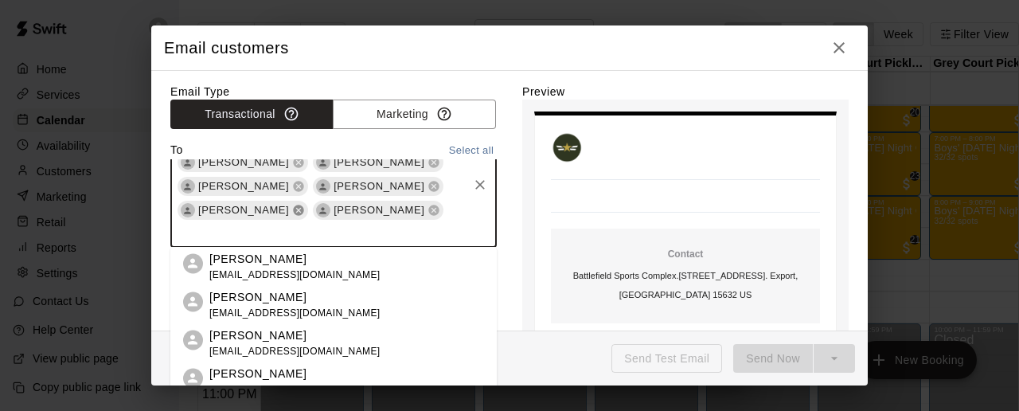
scroll to position [18, 0]
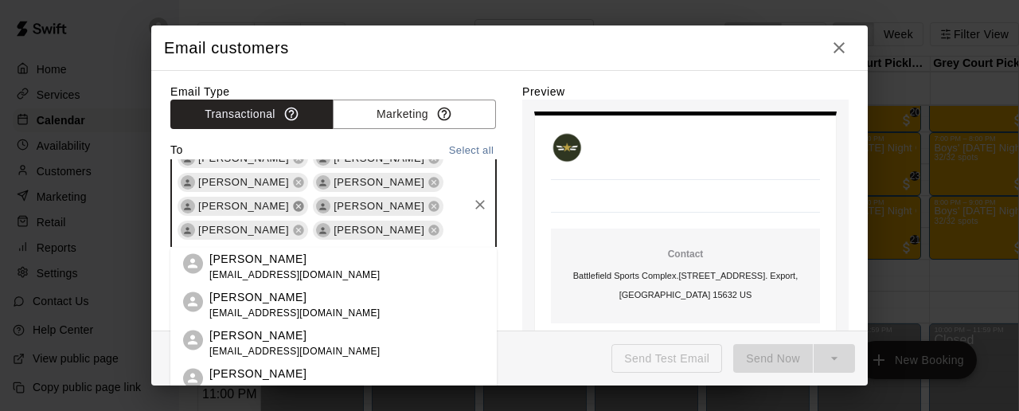
click at [294, 206] on icon at bounding box center [299, 207] width 10 height 10
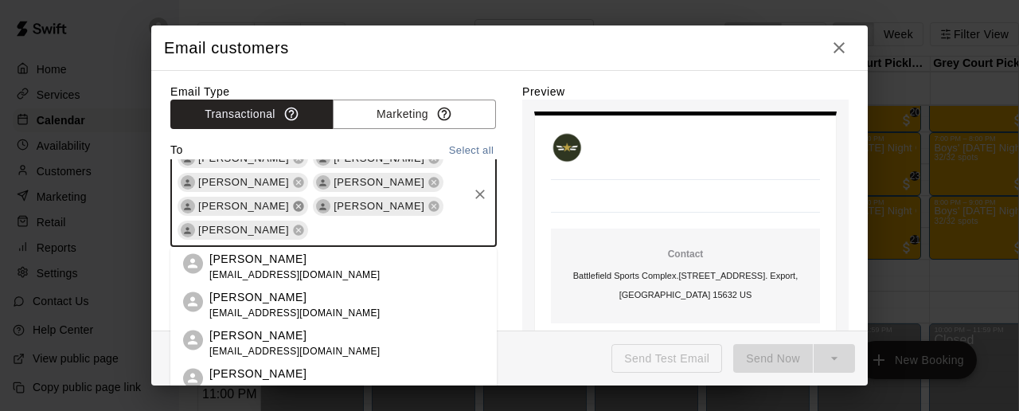
click at [295, 206] on icon at bounding box center [298, 206] width 13 height 13
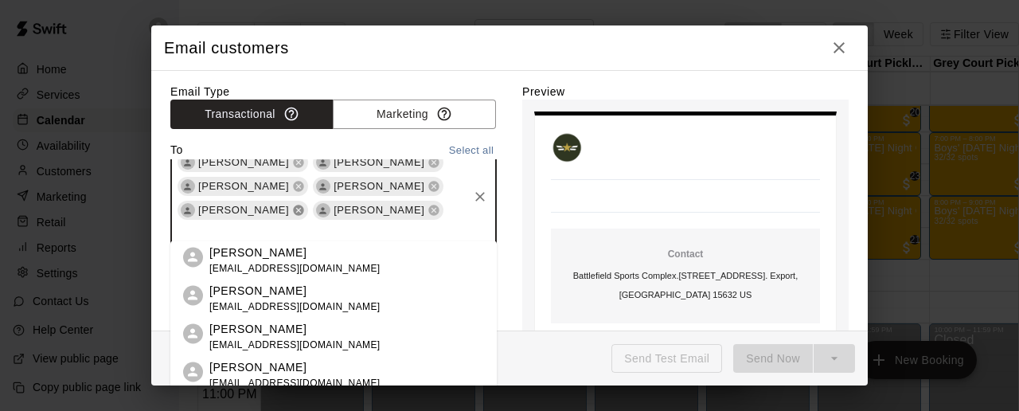
scroll to position [0, 0]
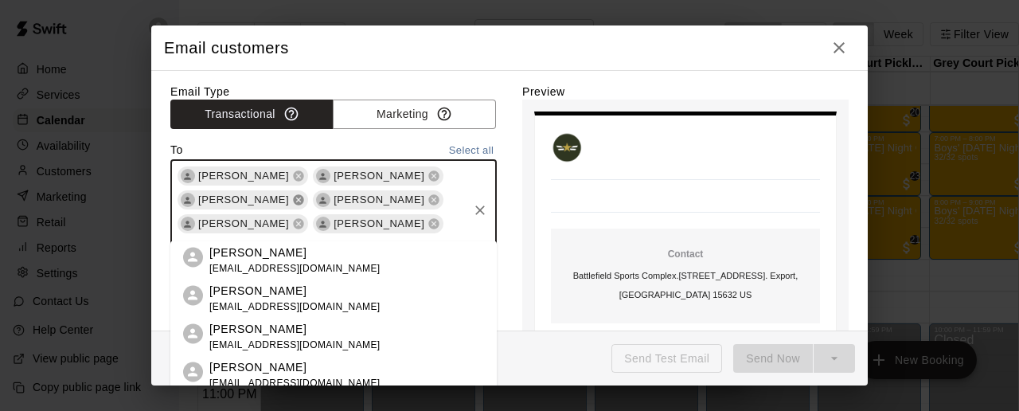
click at [292, 205] on icon at bounding box center [298, 200] width 13 height 13
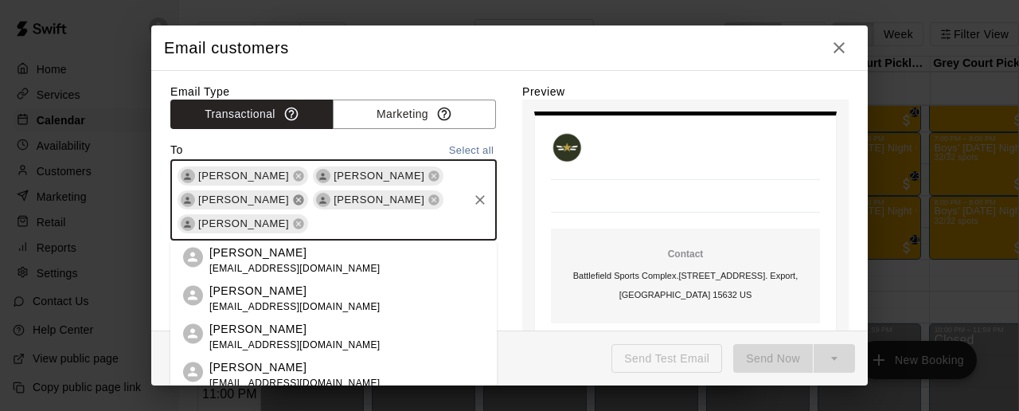
click at [292, 205] on icon at bounding box center [298, 200] width 13 height 13
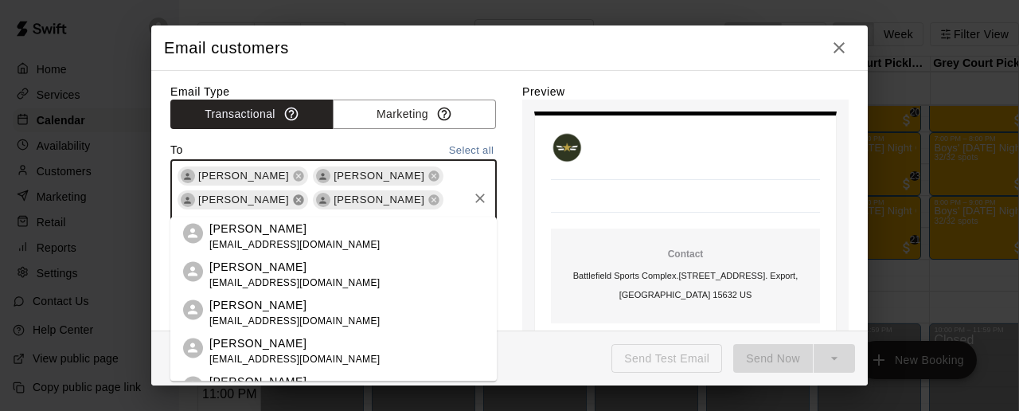
click at [294, 203] on icon at bounding box center [299, 200] width 10 height 10
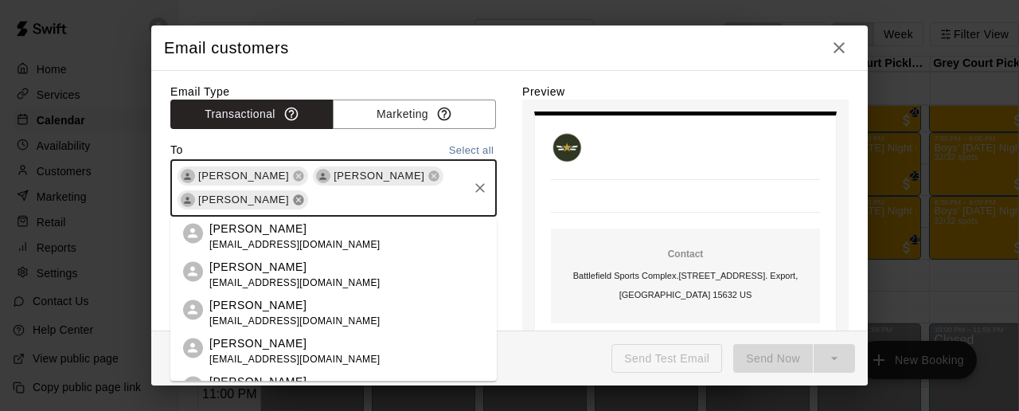
click at [292, 202] on icon at bounding box center [298, 200] width 13 height 13
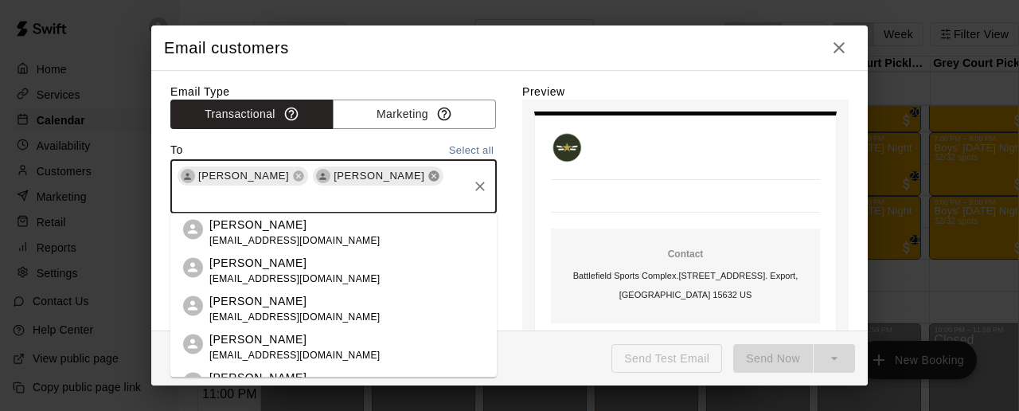
click at [439, 175] on icon at bounding box center [434, 176] width 10 height 10
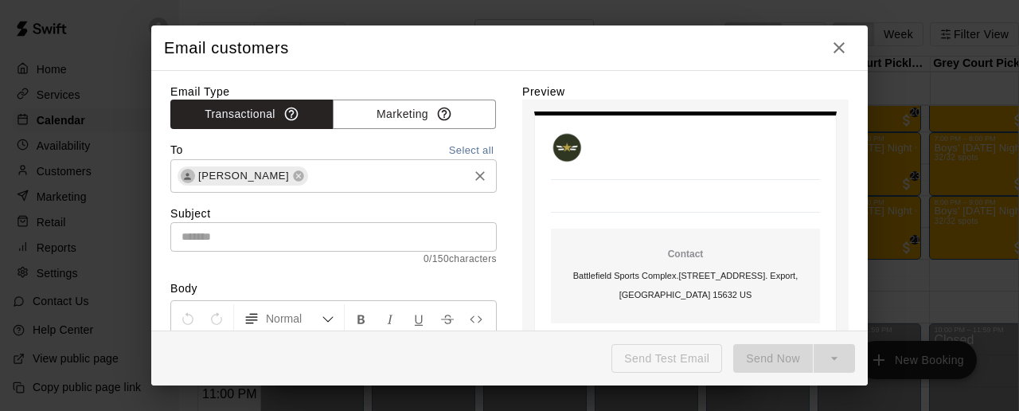
click at [506, 205] on div "Email Type Transactional Marketing To Select all [PERSON_NAME] ​ Subject ​ 0 / …" at bounding box center [509, 372] width 679 height 576
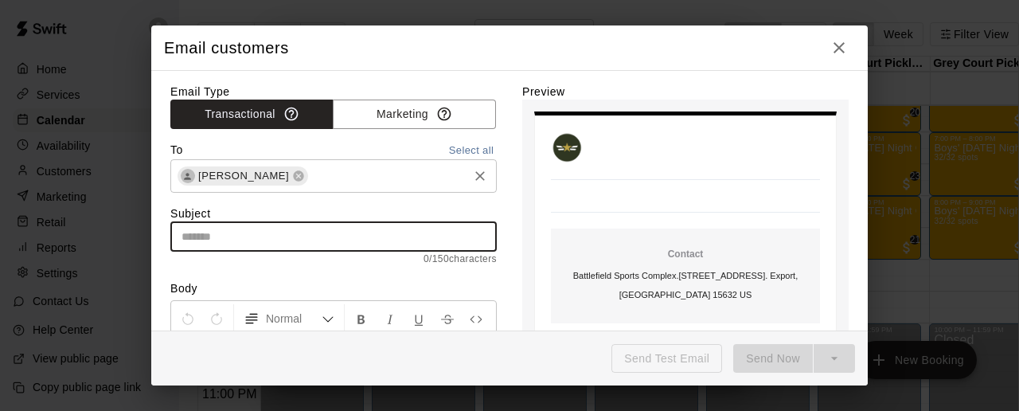
click at [394, 239] on input "text" at bounding box center [333, 236] width 327 height 29
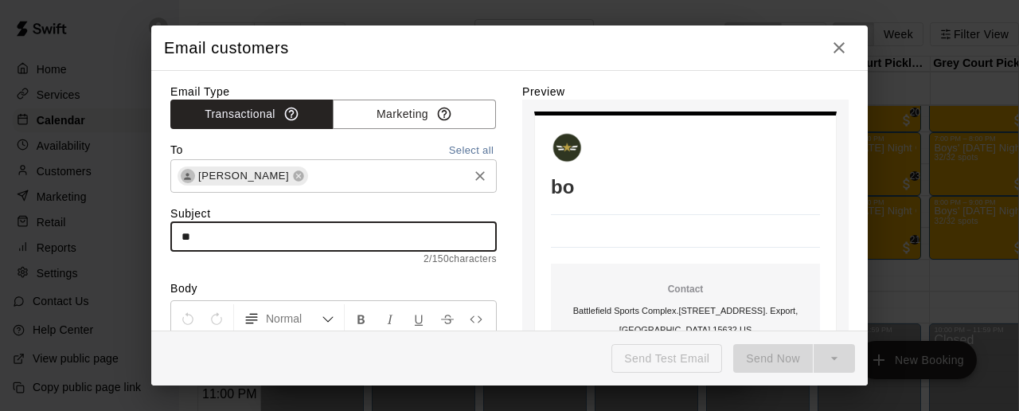
type input "*"
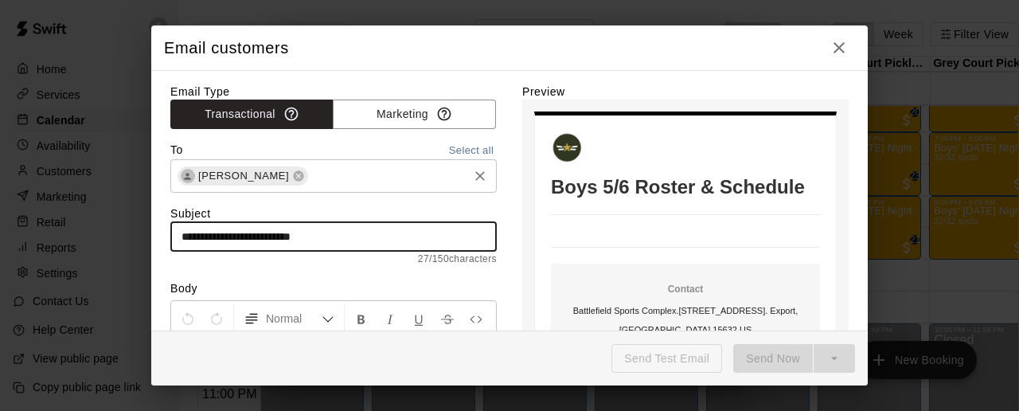
type input "**********"
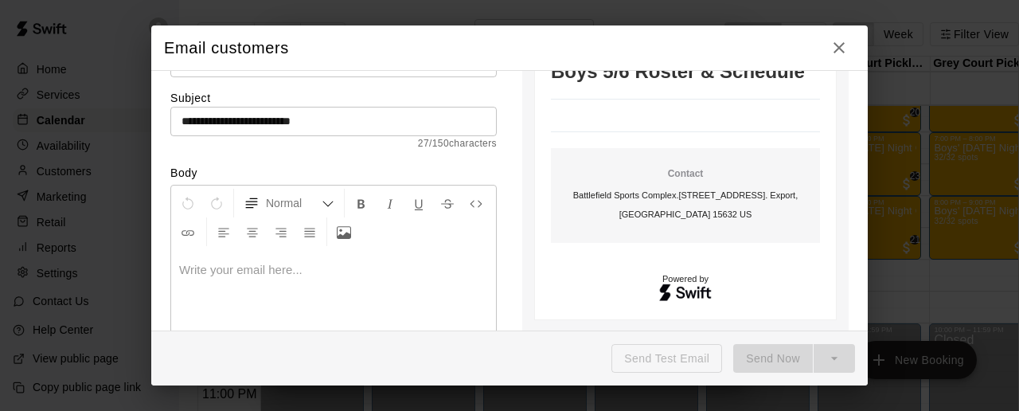
scroll to position [139, 0]
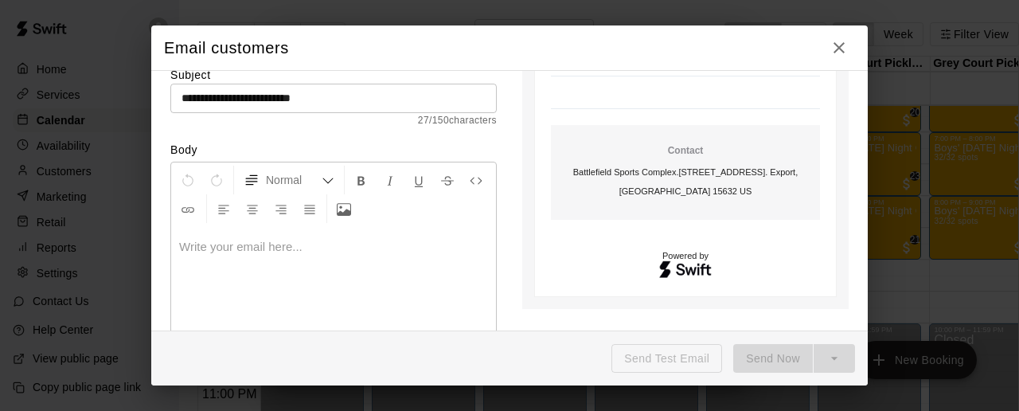
click at [208, 250] on p at bounding box center [333, 247] width 309 height 16
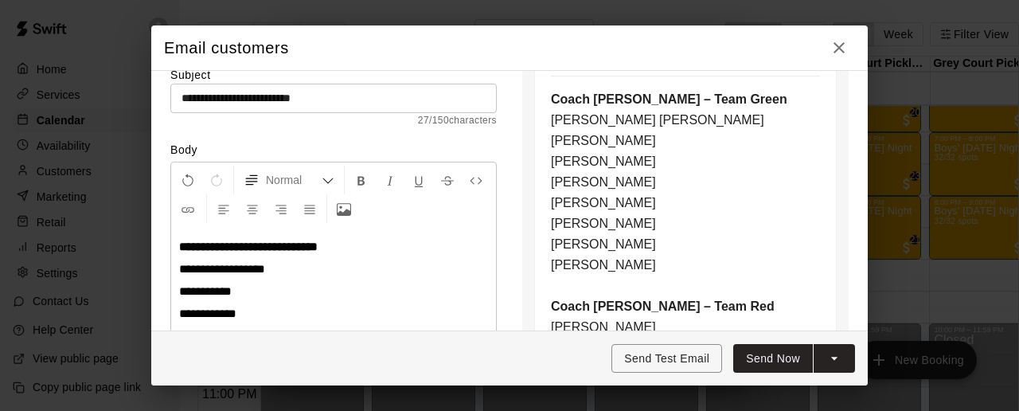
scroll to position [1532, 0]
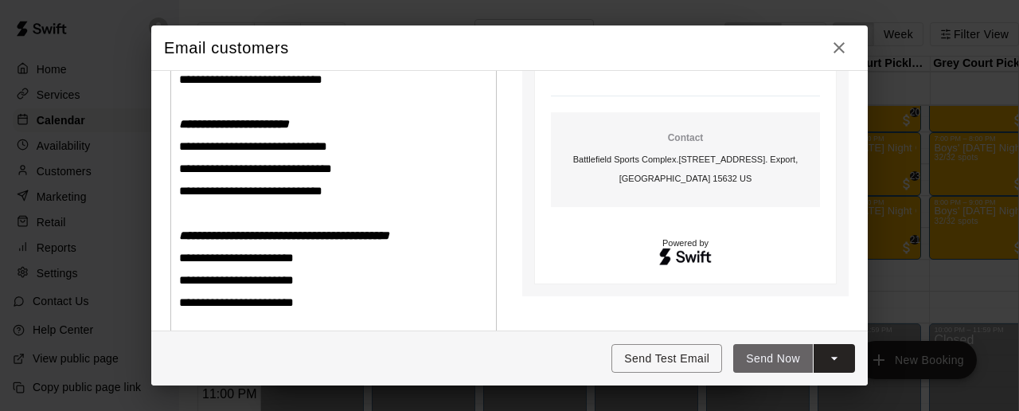
click at [785, 354] on button "Send Now" at bounding box center [774, 358] width 80 height 29
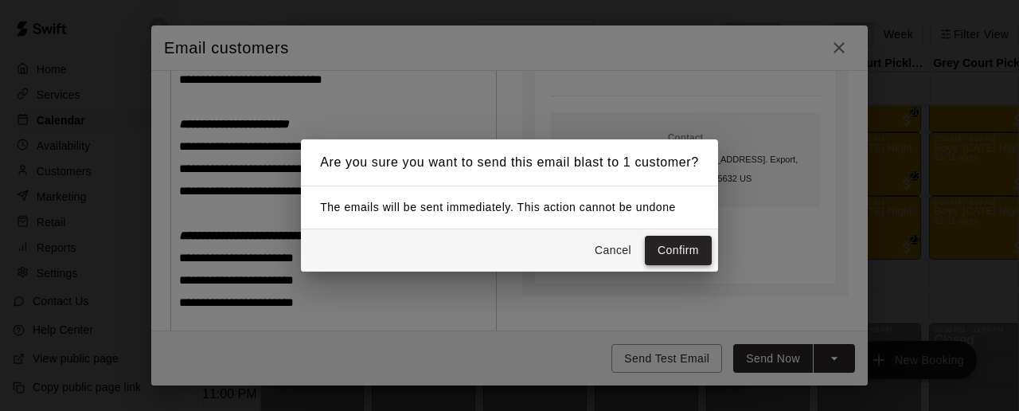
click at [691, 253] on button "Confirm" at bounding box center [678, 250] width 67 height 29
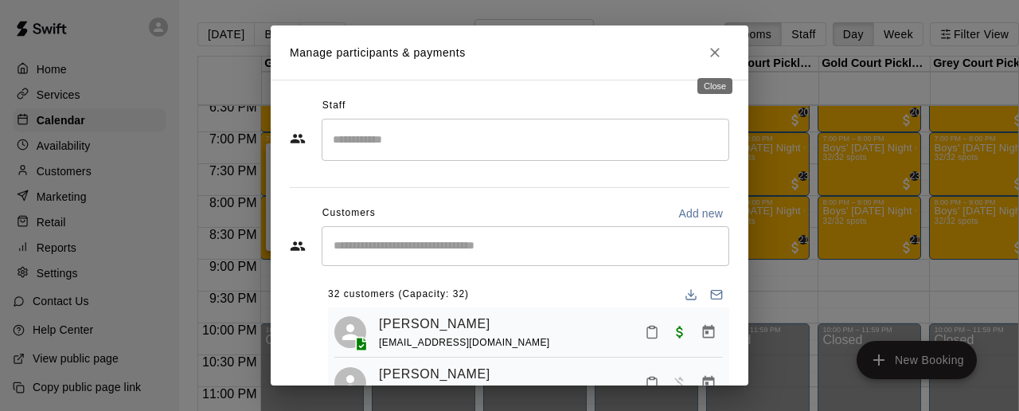
click at [713, 53] on icon "Close" at bounding box center [715, 53] width 10 height 10
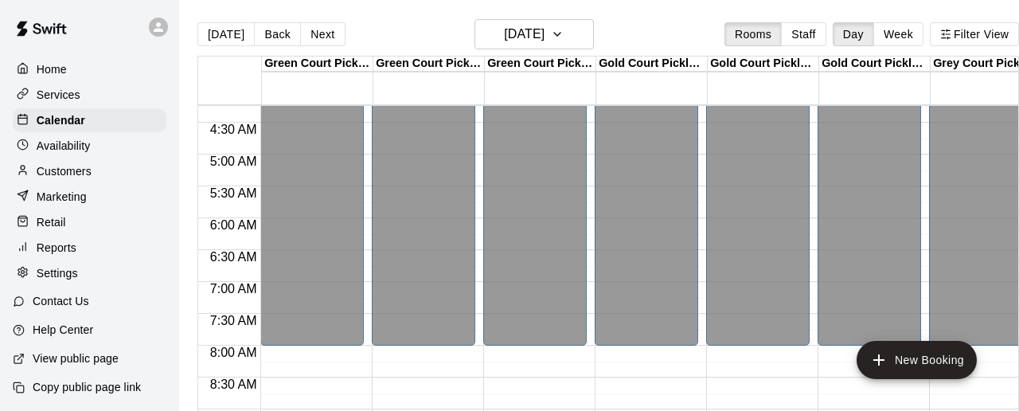
scroll to position [0, 0]
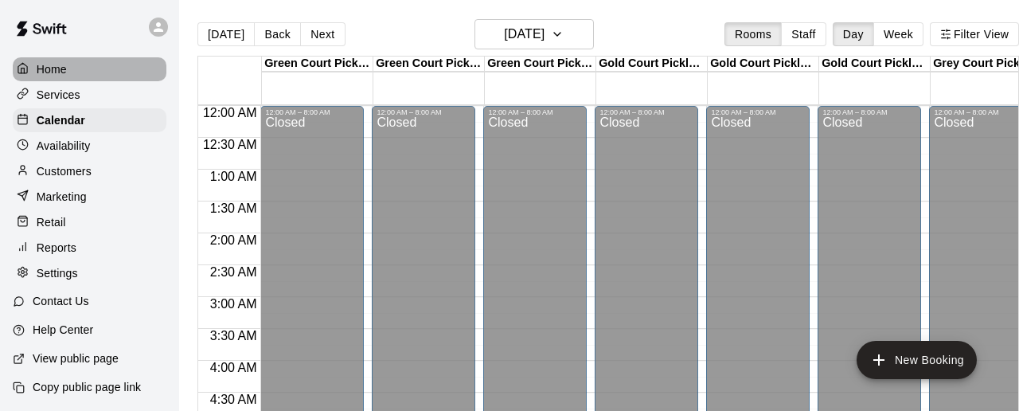
click at [62, 67] on p "Home" at bounding box center [52, 69] width 30 height 16
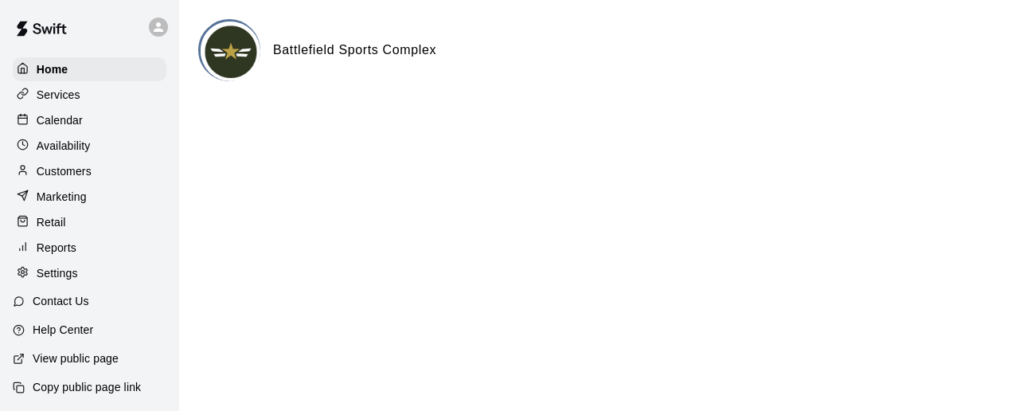
click at [72, 124] on p "Calendar" at bounding box center [60, 120] width 46 height 16
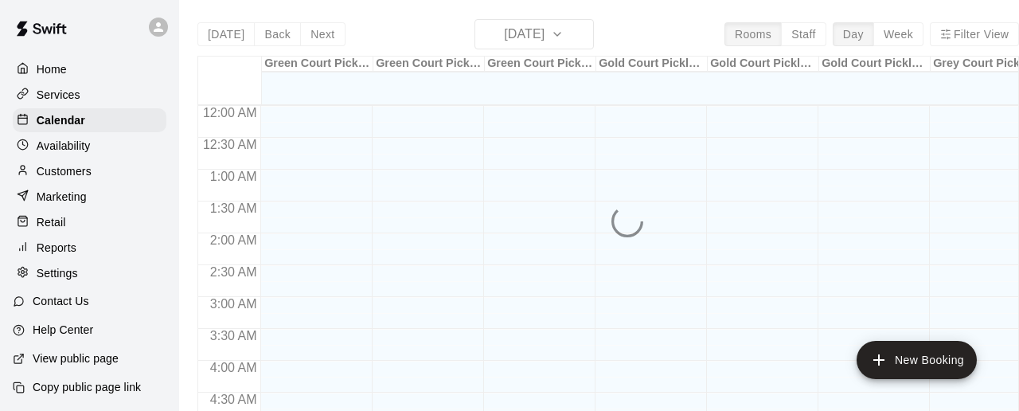
scroll to position [825, 0]
